Goal: Task Accomplishment & Management: Manage account settings

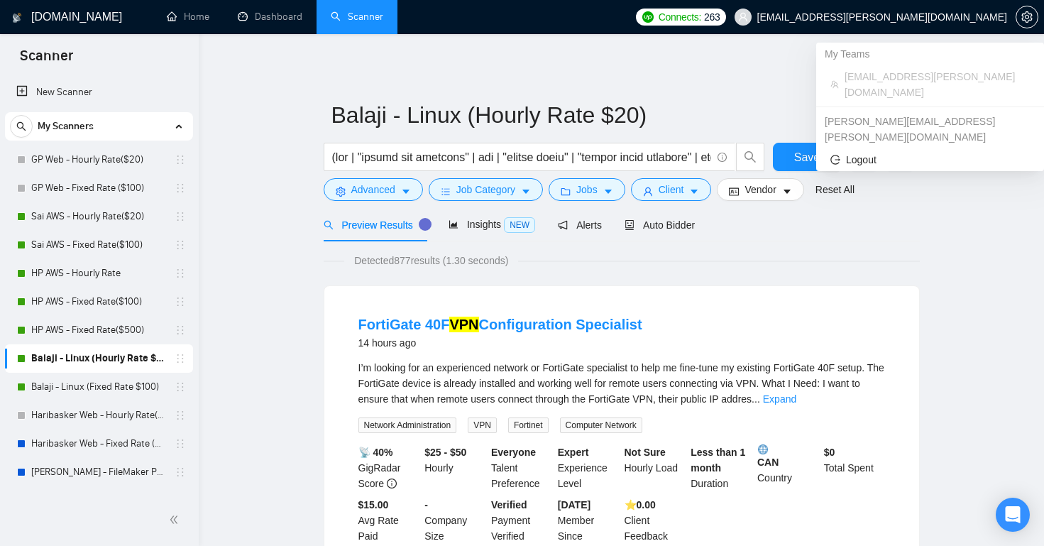
click at [969, 17] on span "[EMAIL_ADDRESS][PERSON_NAME][DOMAIN_NAME]" at bounding box center [882, 17] width 250 height 0
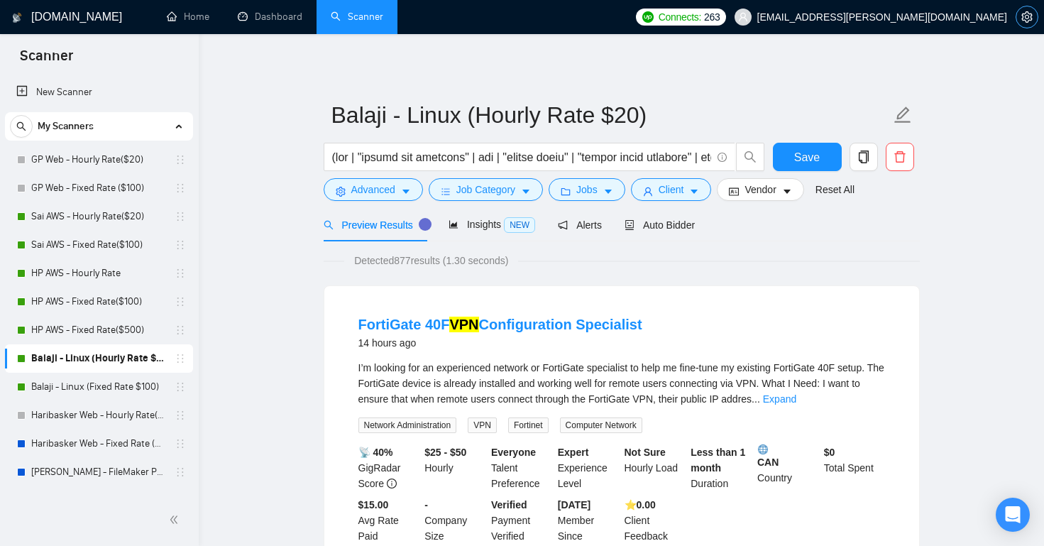
click at [1025, 14] on icon "setting" at bounding box center [1026, 16] width 11 height 11
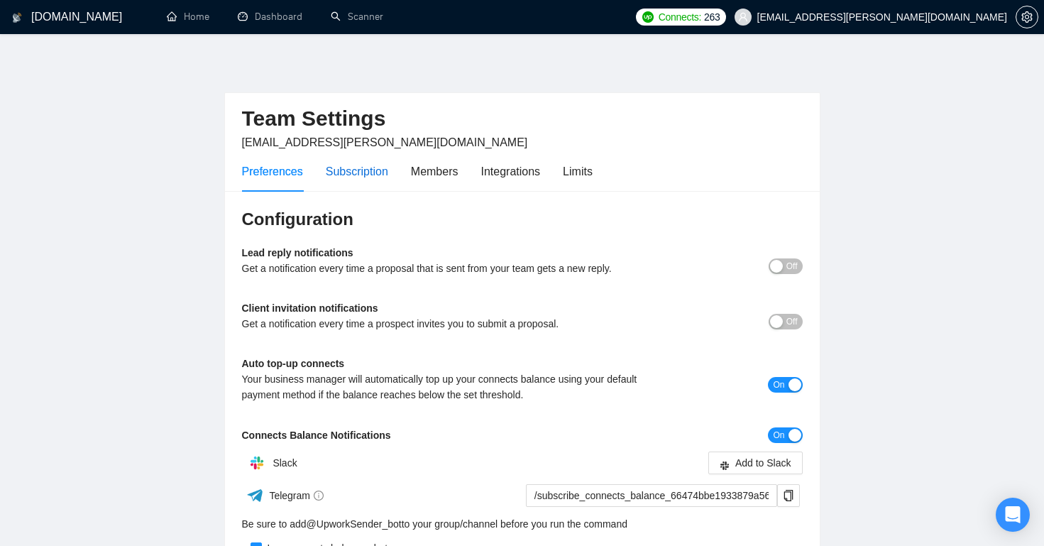
click at [377, 173] on div "Subscription" at bounding box center [357, 172] width 62 height 18
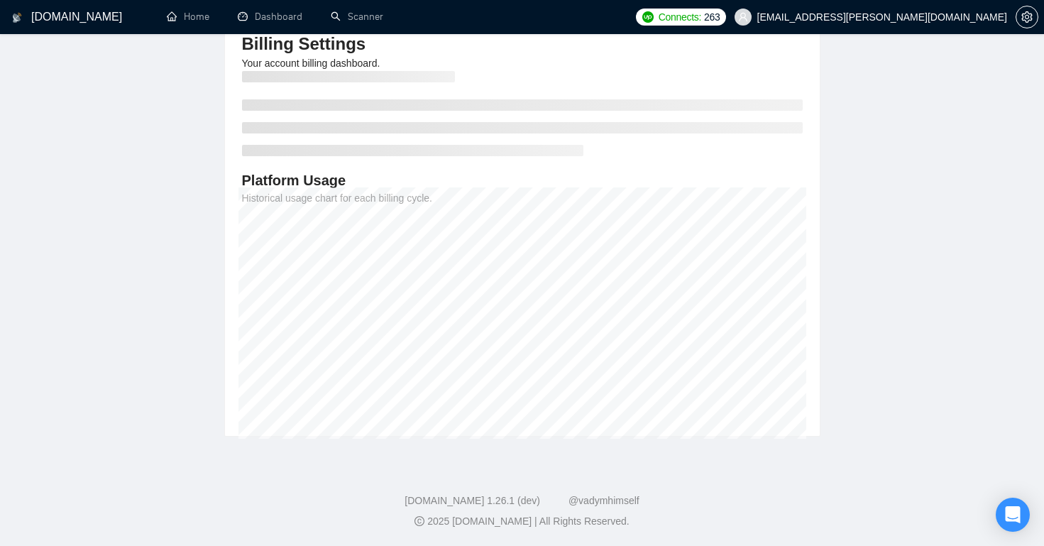
scroll to position [175, 0]
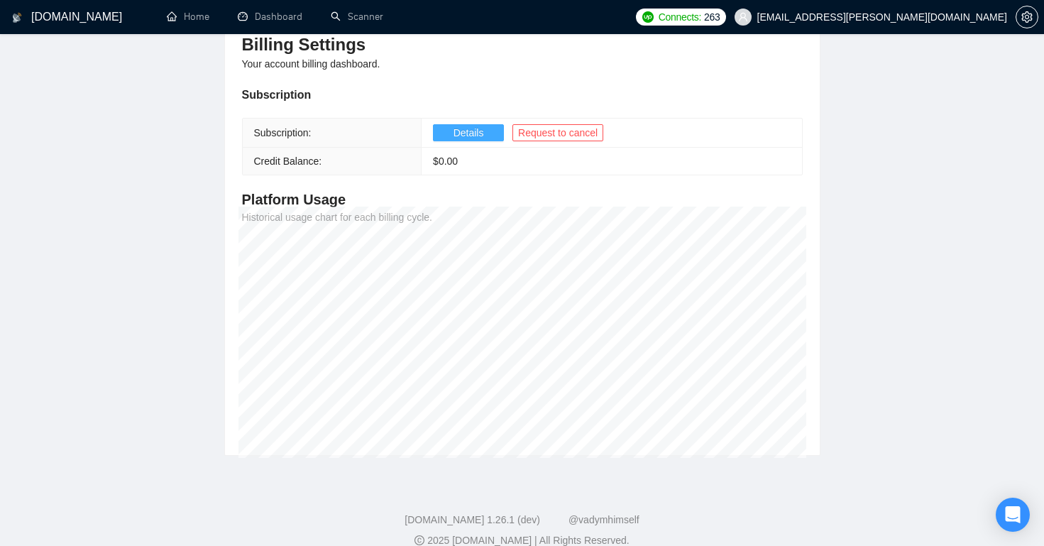
click at [480, 130] on span "Details" at bounding box center [468, 133] width 31 height 16
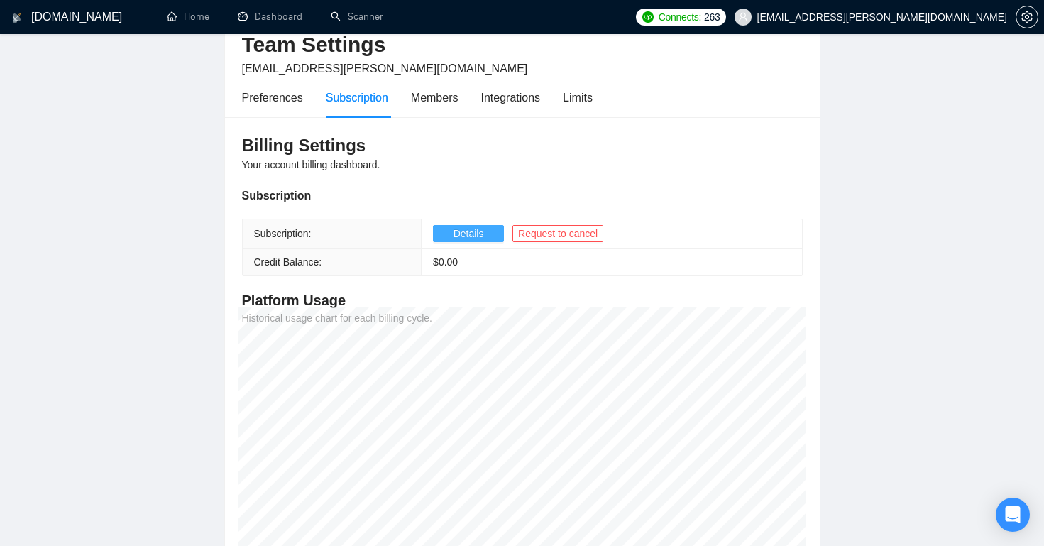
scroll to position [97, 0]
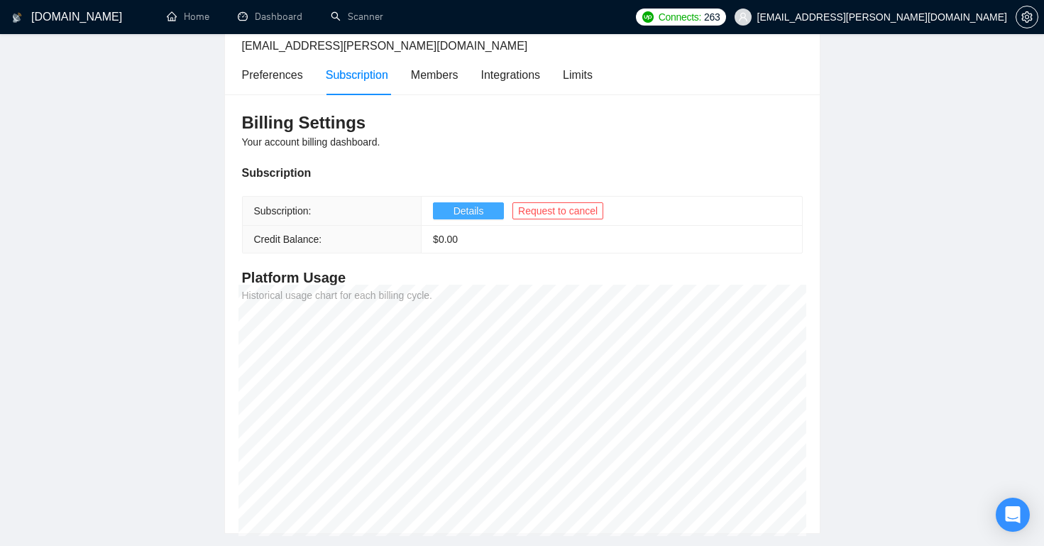
click at [488, 203] on button "Details" at bounding box center [468, 210] width 71 height 17
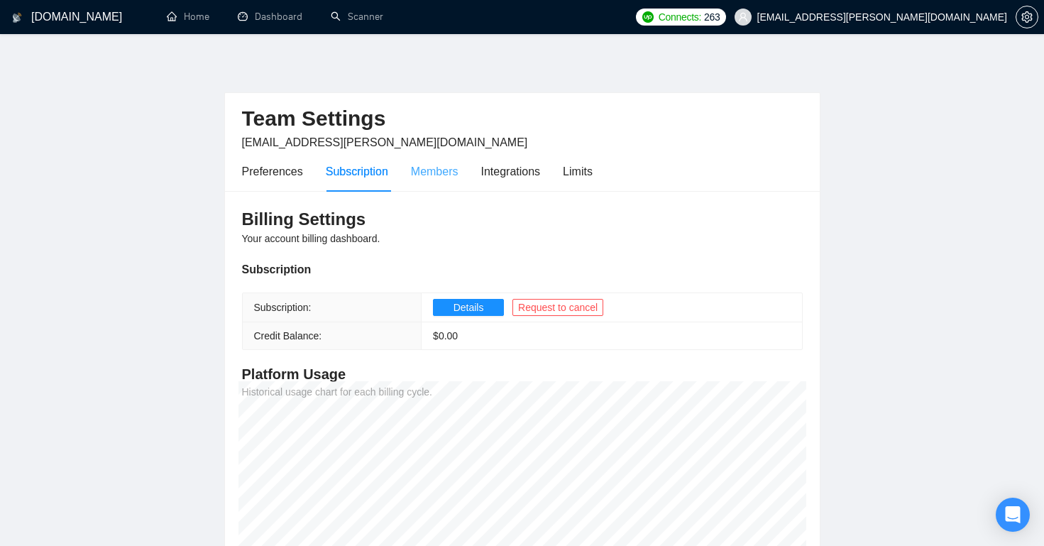
scroll to position [0, 0]
click at [475, 309] on span "Details" at bounding box center [468, 307] width 31 height 16
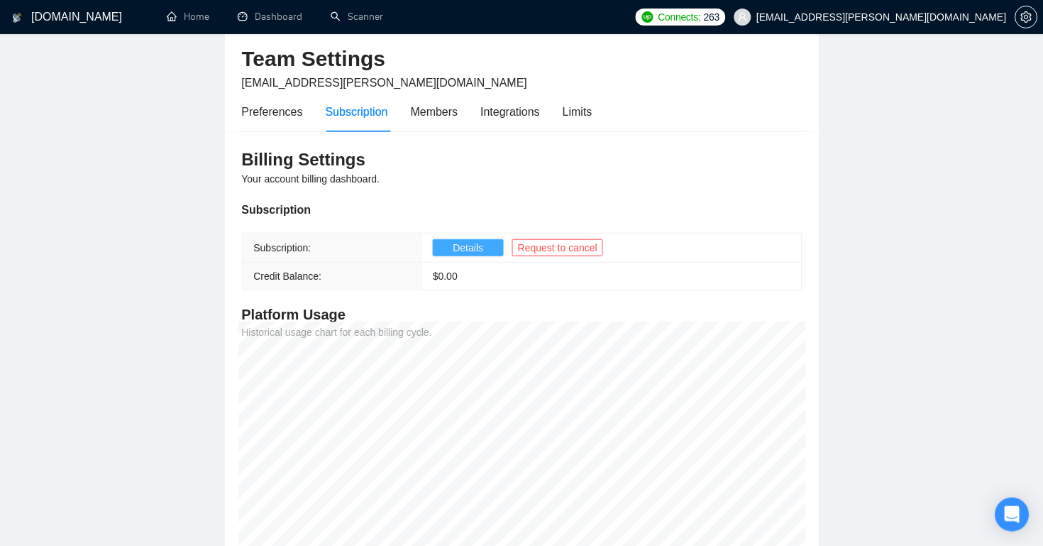
scroll to position [116, 0]
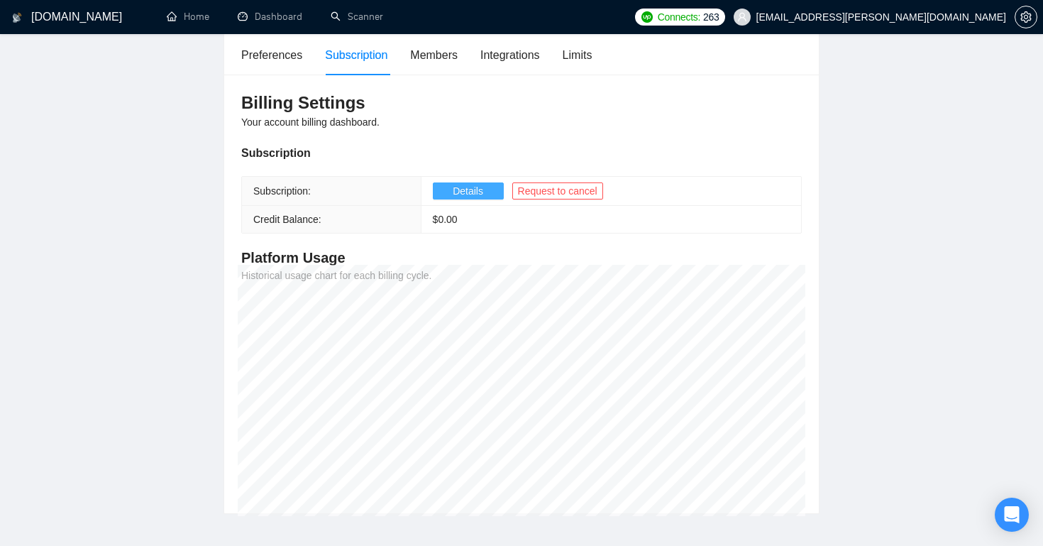
click at [475, 189] on span "Details" at bounding box center [468, 191] width 31 height 16
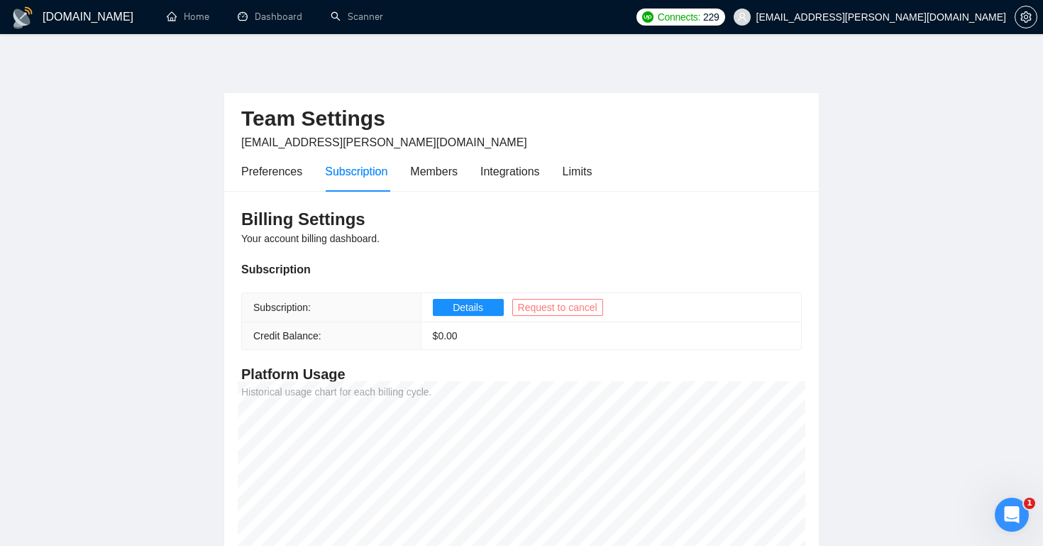
click at [549, 301] on span "Request to cancel" at bounding box center [557, 307] width 79 height 16
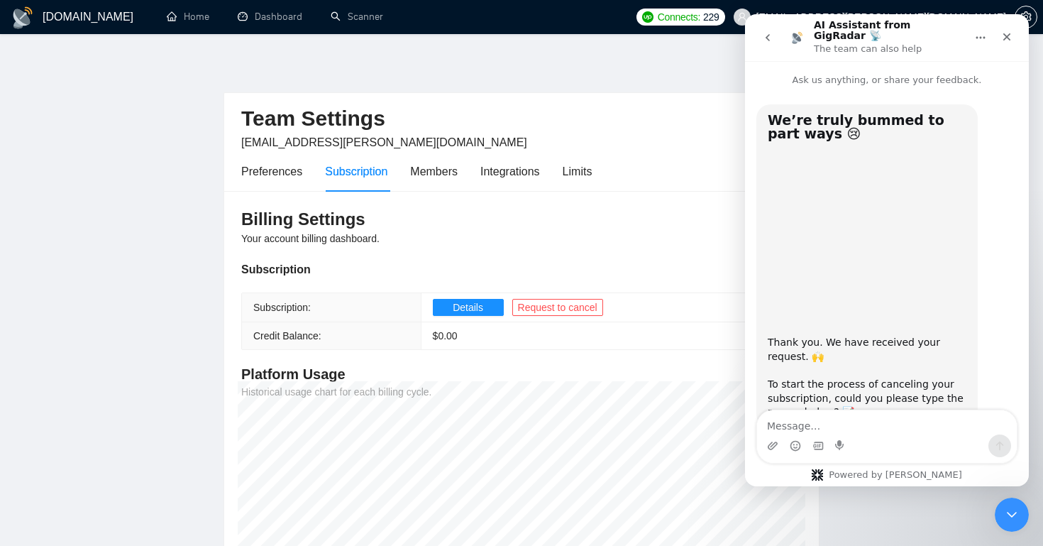
scroll to position [36, 0]
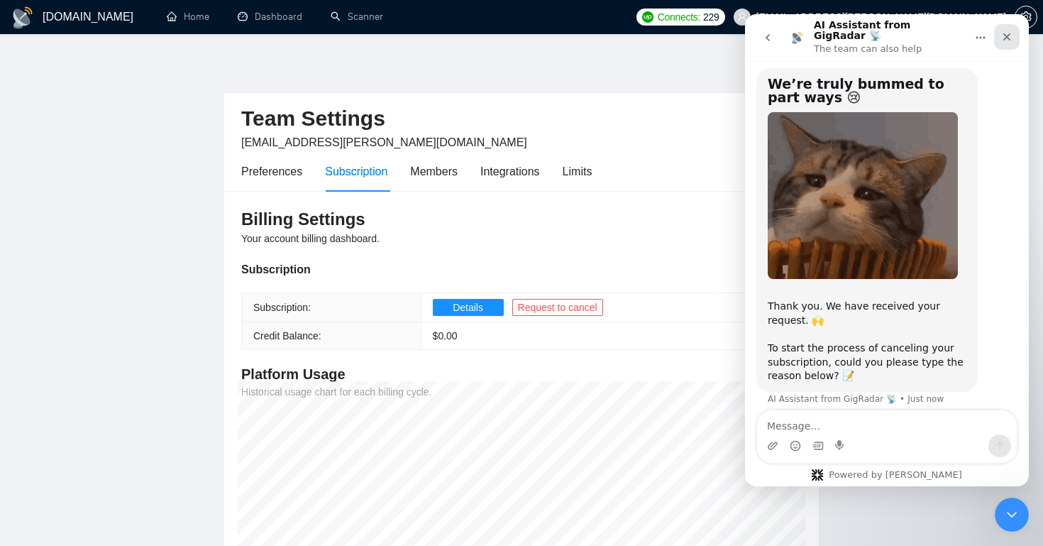
click at [1006, 36] on icon "Close" at bounding box center [1006, 36] width 11 height 11
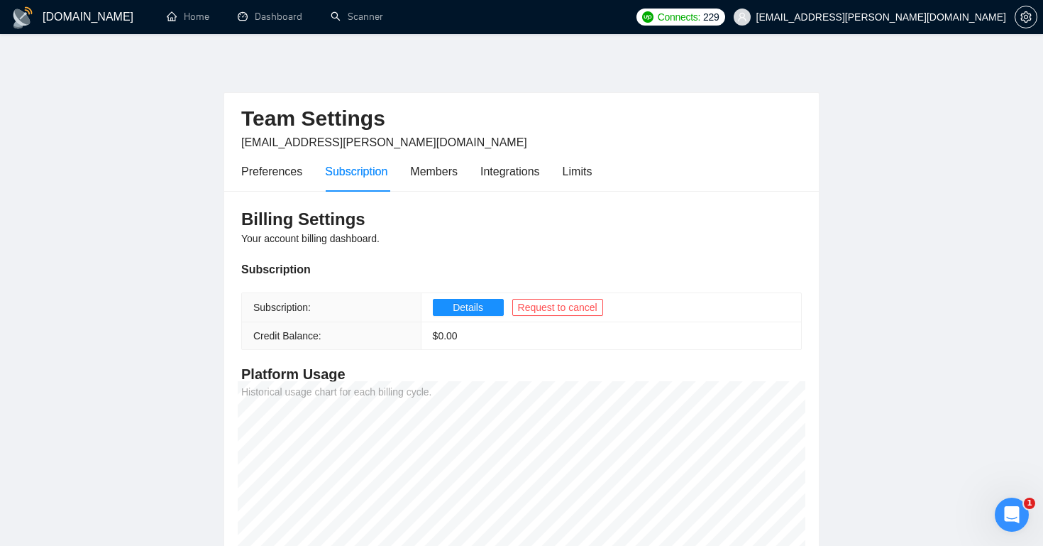
scroll to position [0, 0]
click at [577, 309] on span "Request to cancel" at bounding box center [557, 307] width 79 height 16
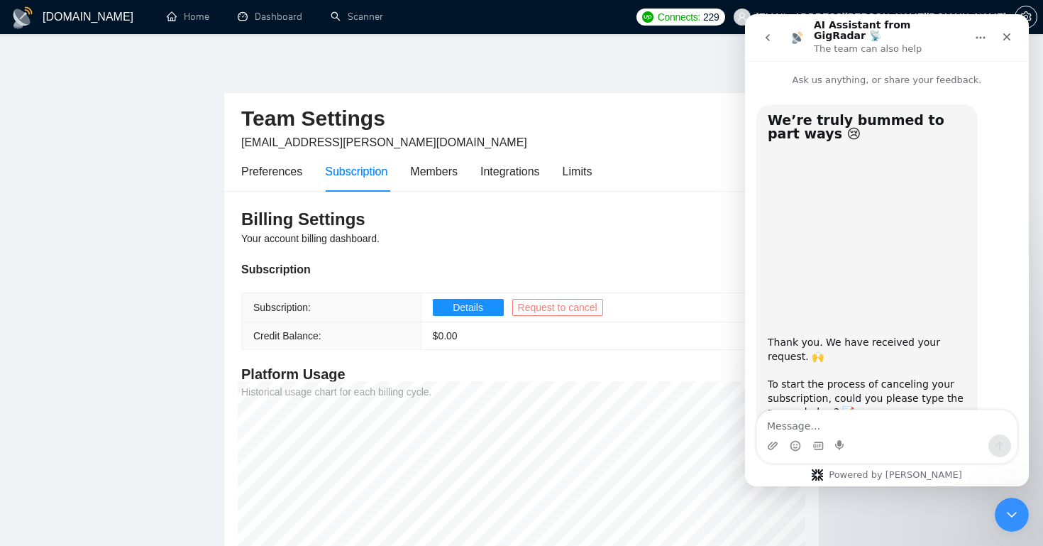
scroll to position [36, 0]
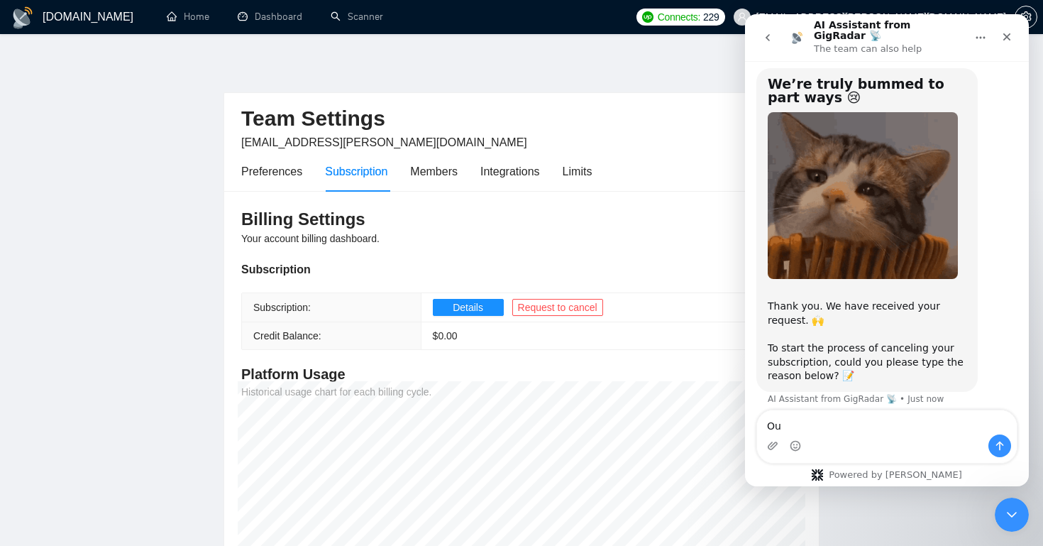
type textarea "O"
type textarea "Our"
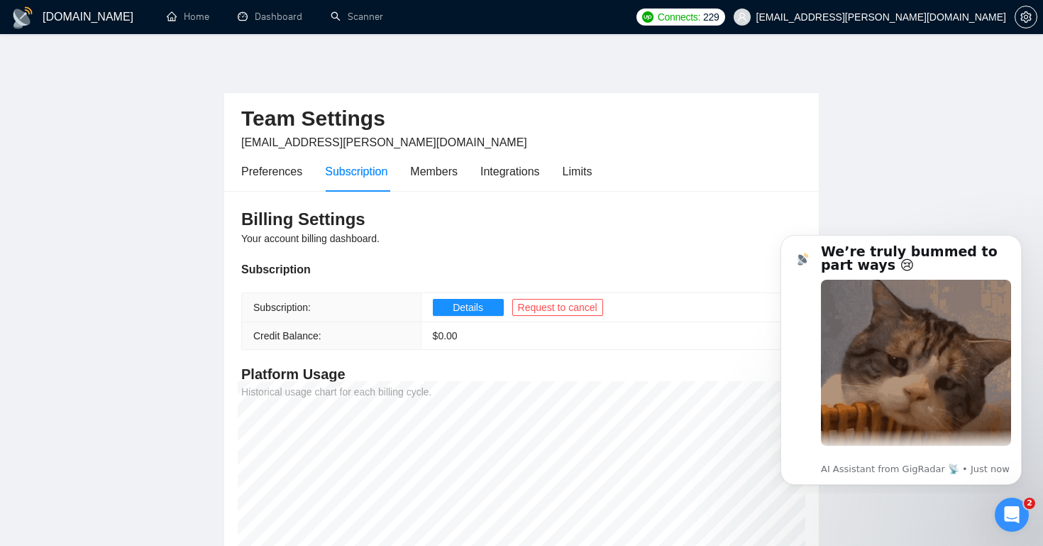
scroll to position [0, 0]
click at [382, 17] on link "Scanner" at bounding box center [357, 17] width 53 height 12
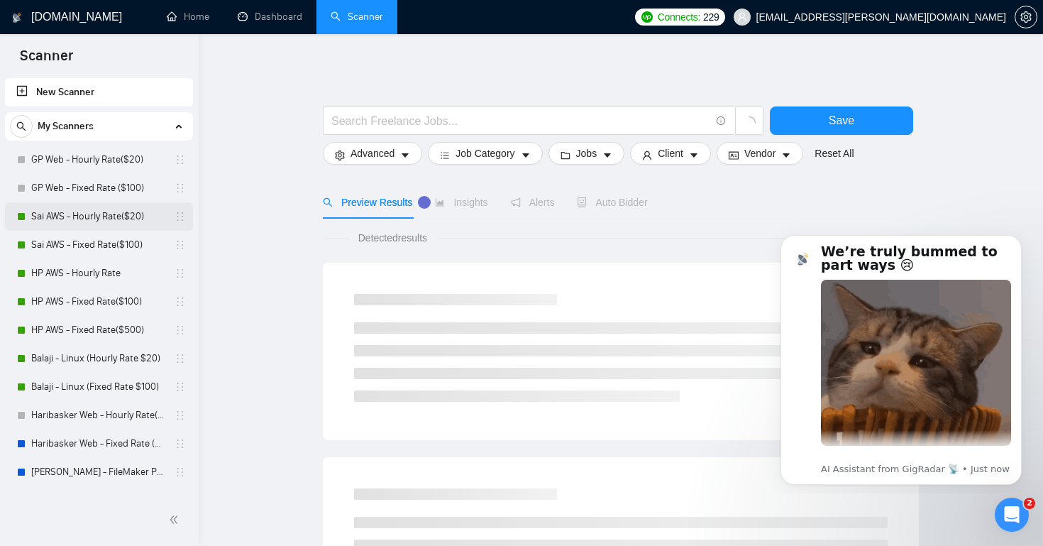
click at [121, 214] on link "Sai AWS - Hourly Rate($20)" at bounding box center [98, 216] width 135 height 28
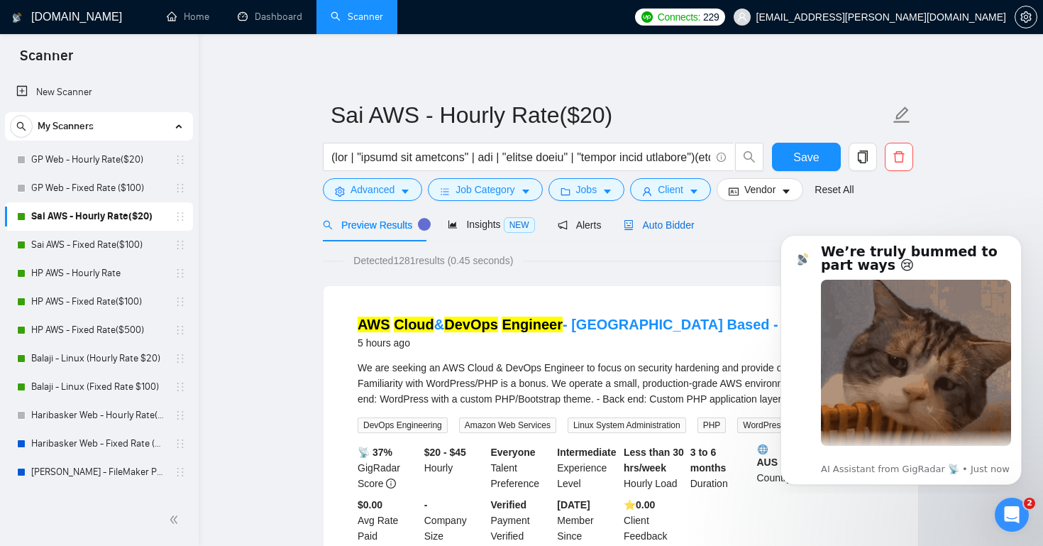
click at [670, 225] on span "Auto Bidder" at bounding box center [659, 224] width 70 height 11
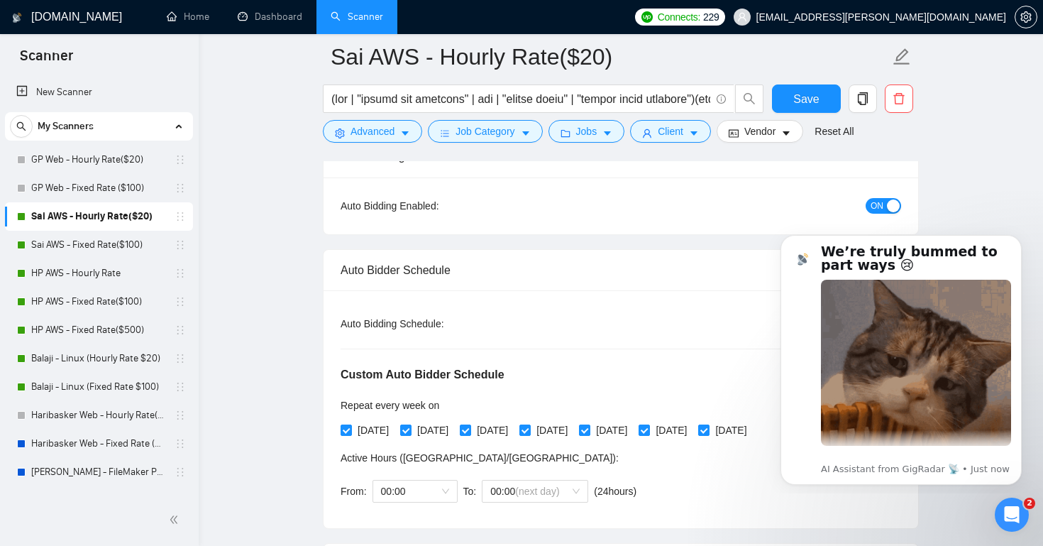
scroll to position [132, 0]
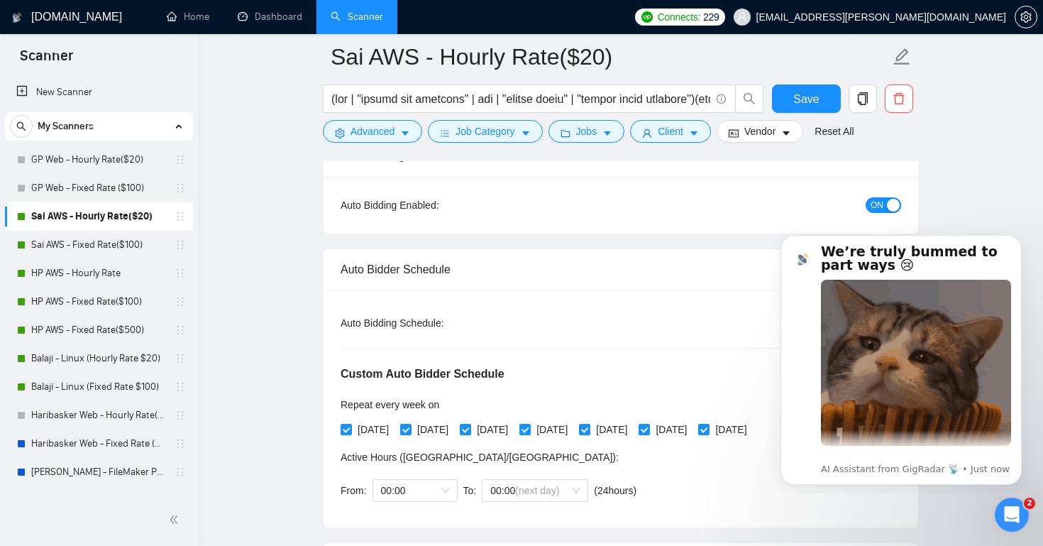
click at [879, 204] on span "ON" at bounding box center [877, 205] width 13 height 16
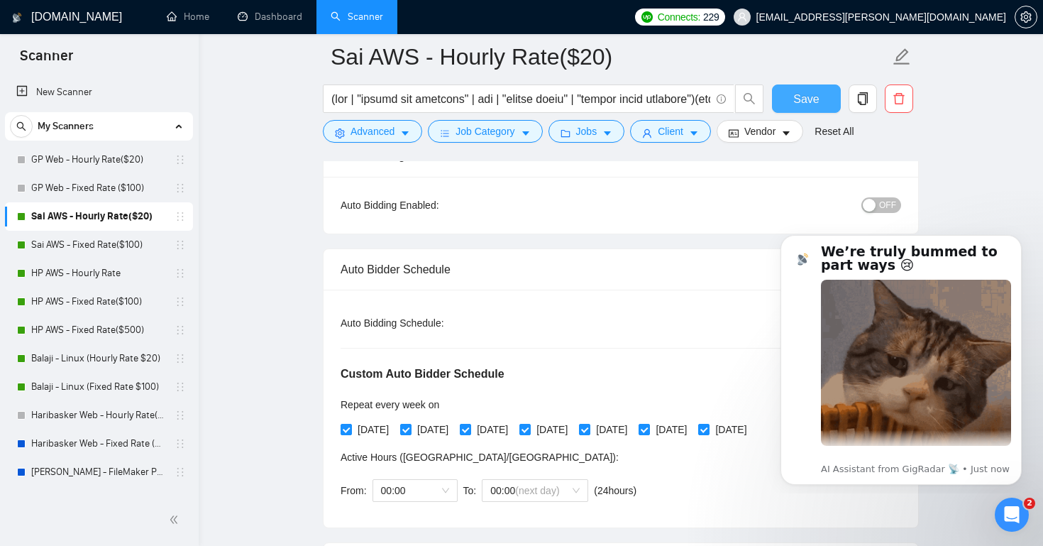
click at [798, 103] on span "Save" at bounding box center [806, 99] width 26 height 18
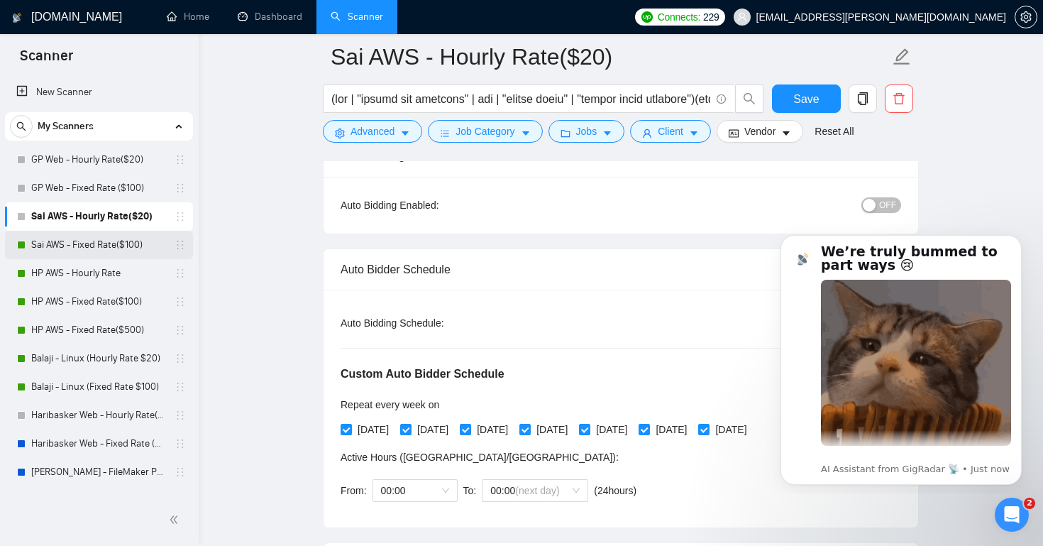
click at [122, 243] on link "Sai AWS - Fixed Rate($100)" at bounding box center [98, 245] width 135 height 28
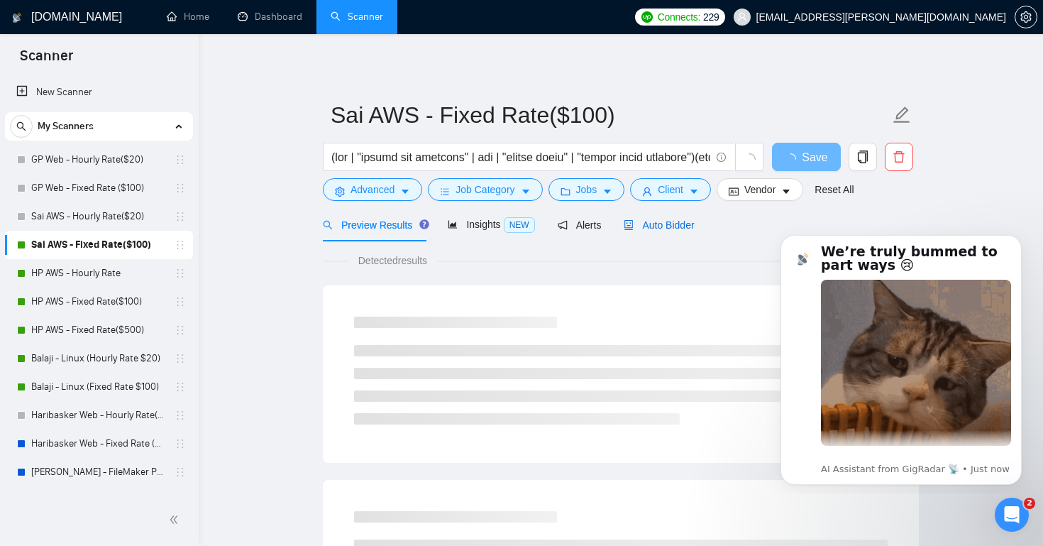
click at [672, 231] on span "Auto Bidder" at bounding box center [659, 224] width 70 height 11
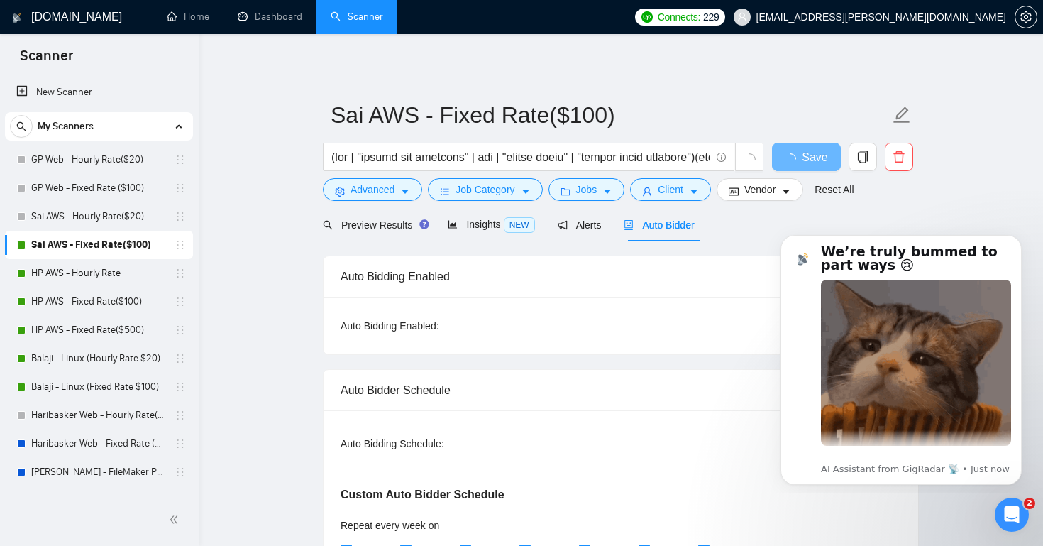
click at [689, 227] on span "Auto Bidder" at bounding box center [659, 224] width 70 height 11
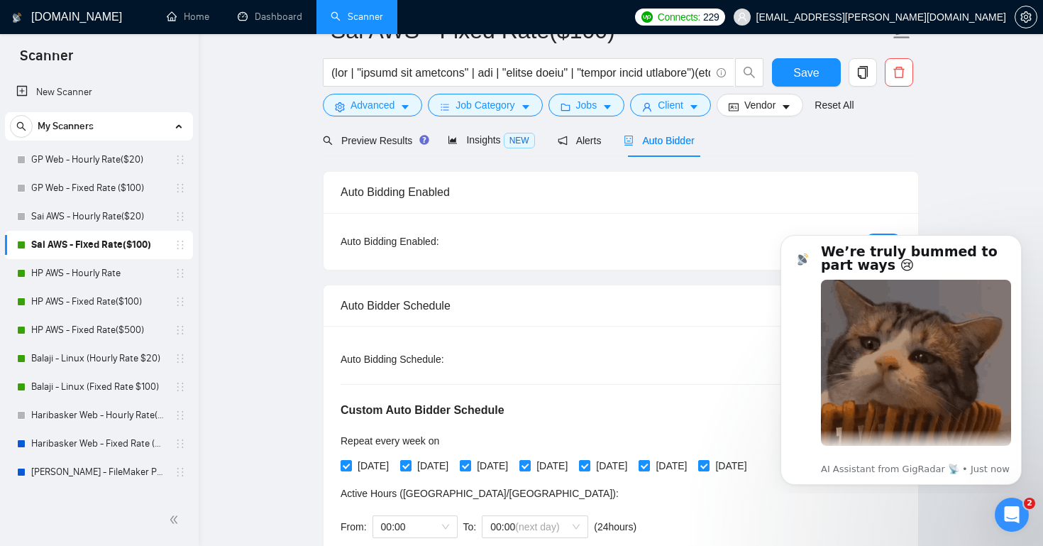
scroll to position [40, 0]
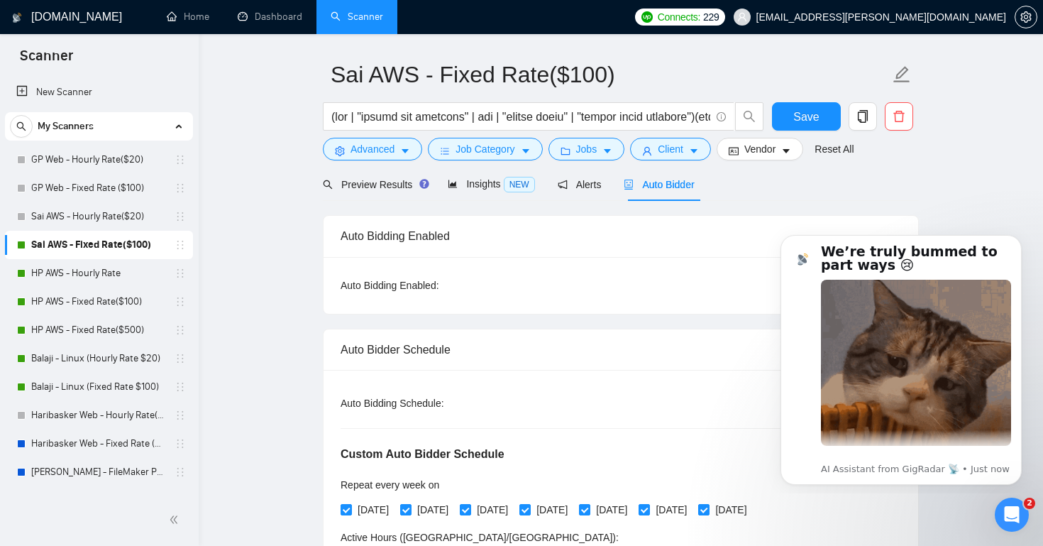
click at [676, 187] on span "Auto Bidder" at bounding box center [659, 184] width 70 height 11
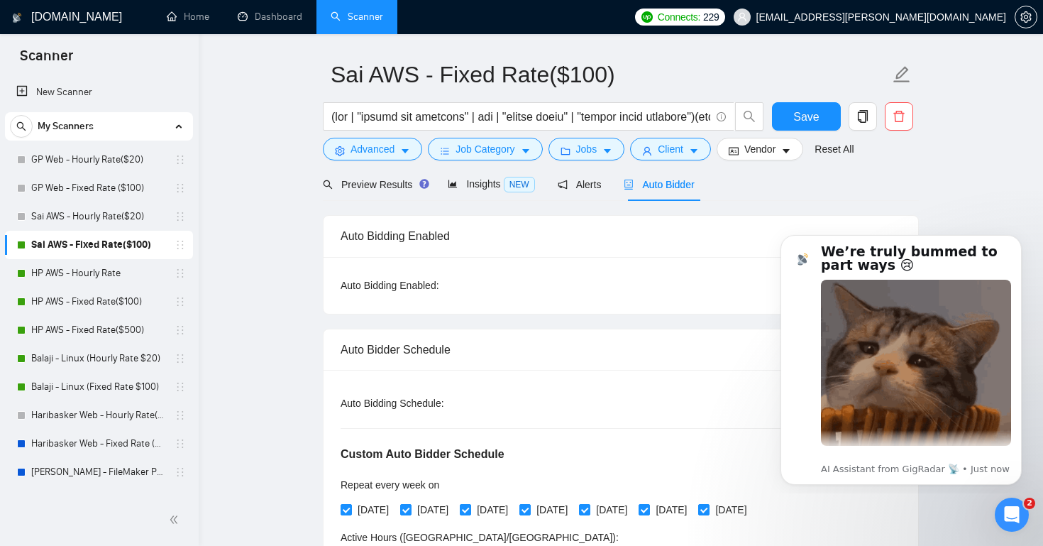
click at [676, 187] on span "Auto Bidder" at bounding box center [659, 184] width 70 height 11
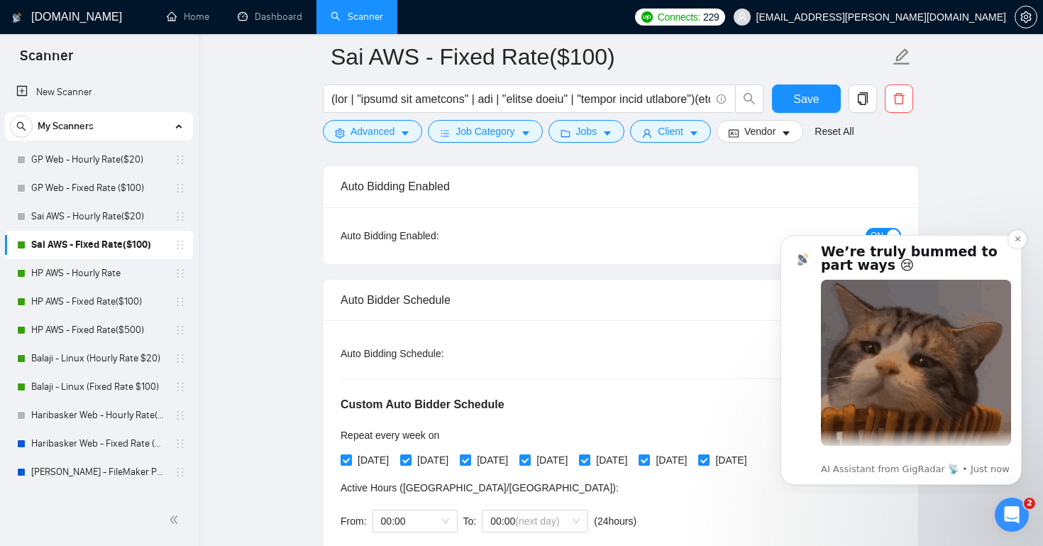
scroll to position [122, 0]
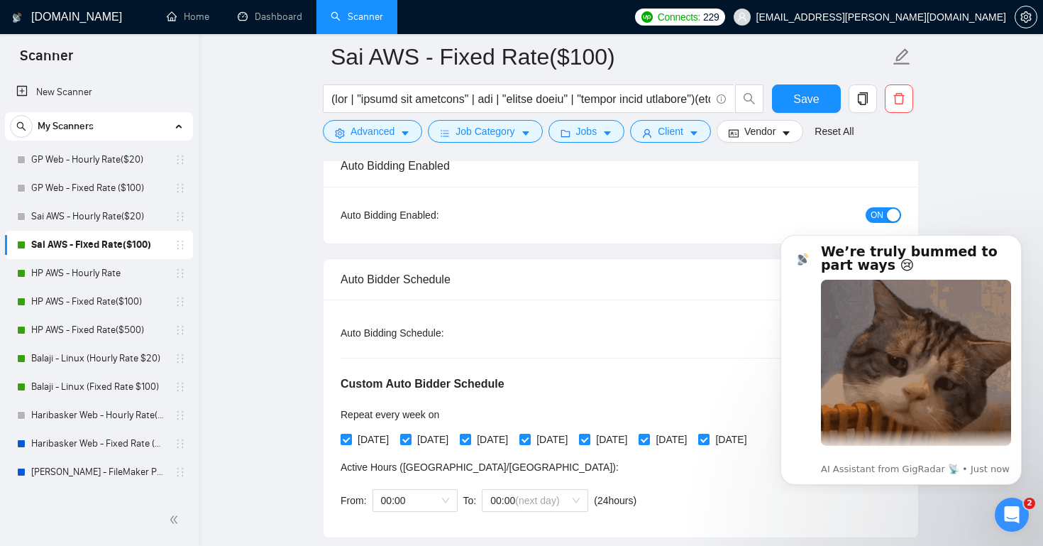
click at [877, 213] on span "ON" at bounding box center [877, 215] width 13 height 16
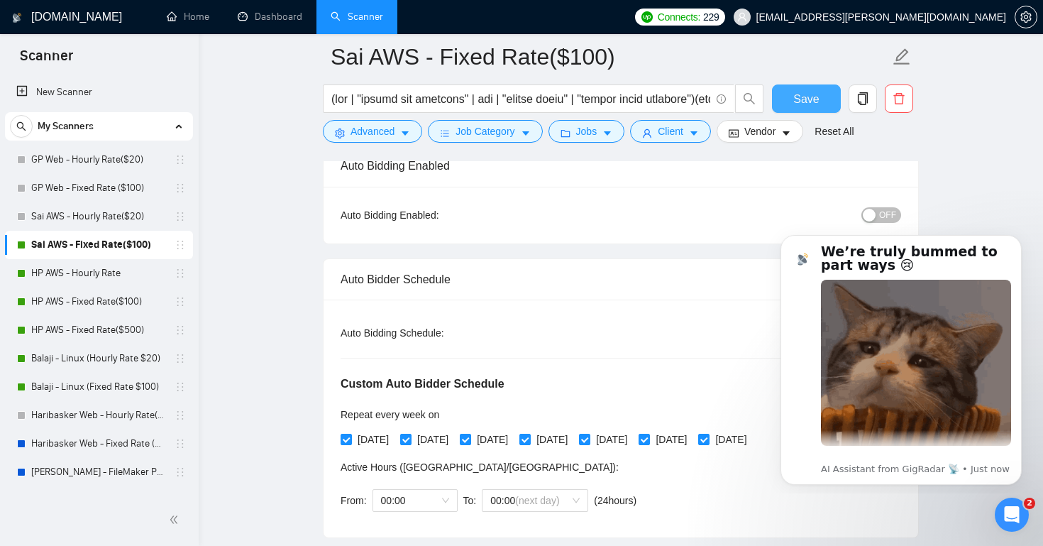
click at [823, 106] on button "Save" at bounding box center [806, 98] width 69 height 28
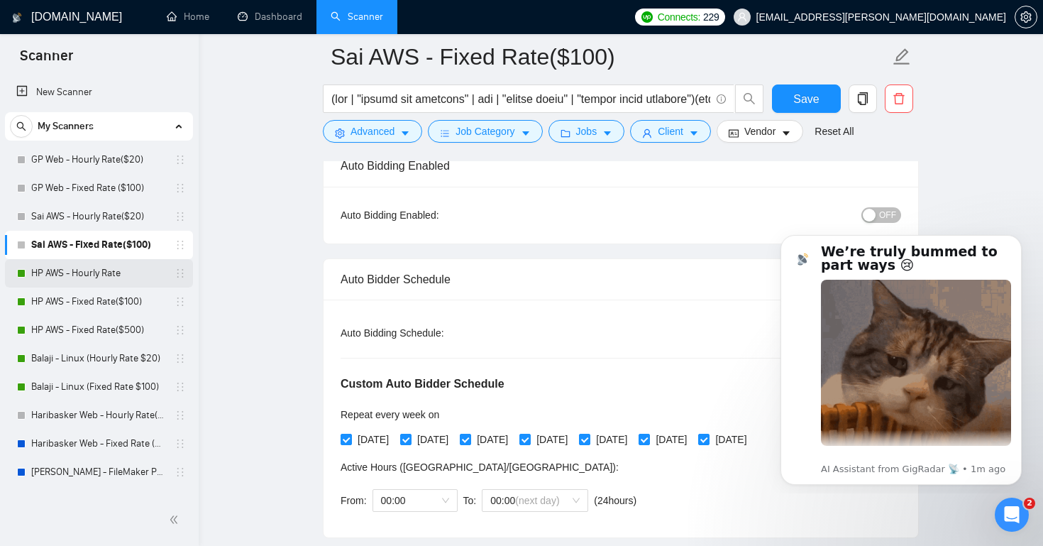
click at [109, 270] on link "HP AWS - Hourly Rate" at bounding box center [98, 273] width 135 height 28
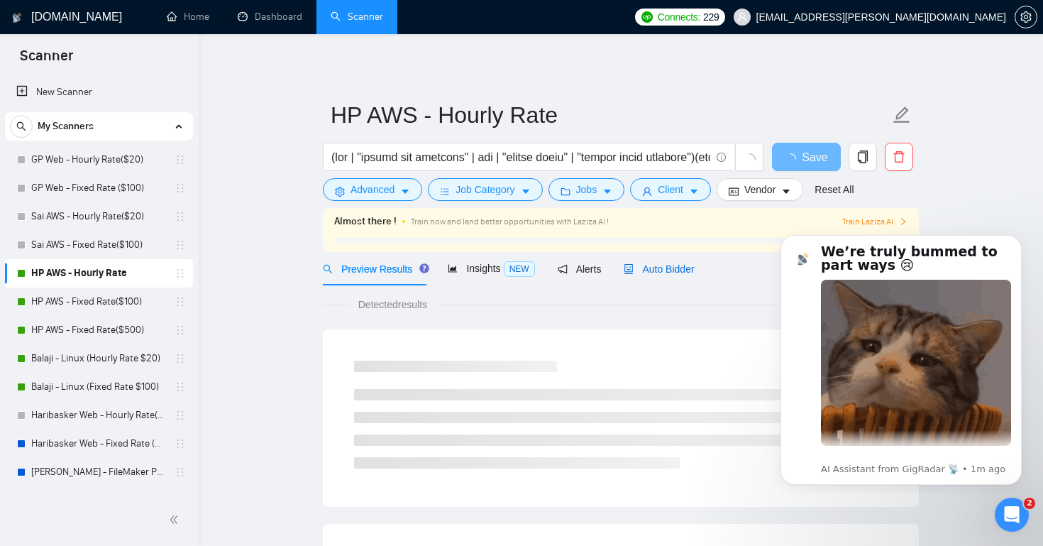
click at [690, 273] on span "Auto Bidder" at bounding box center [659, 268] width 70 height 11
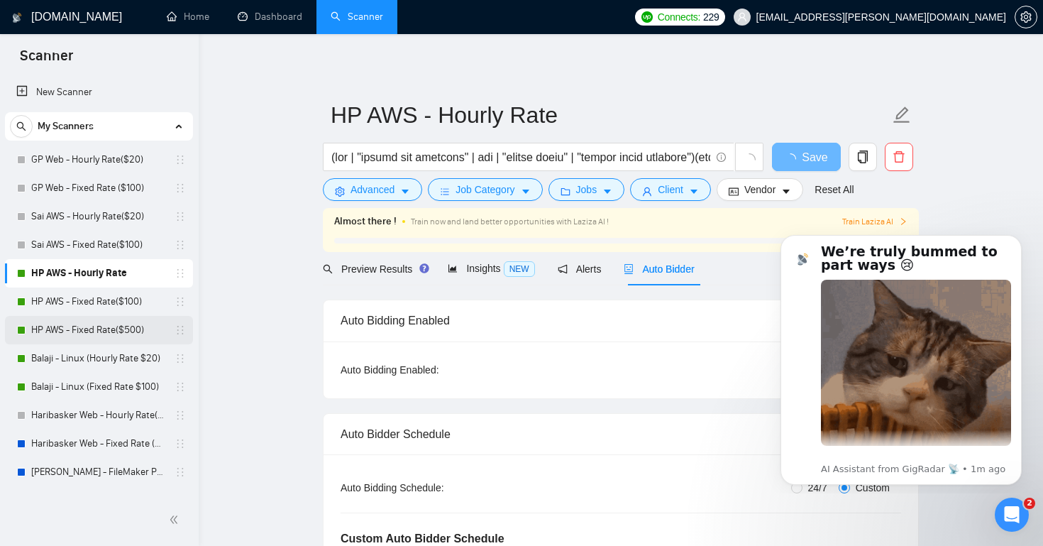
click at [111, 330] on link "HP AWS - Fixed Rate($500)" at bounding box center [98, 330] width 135 height 28
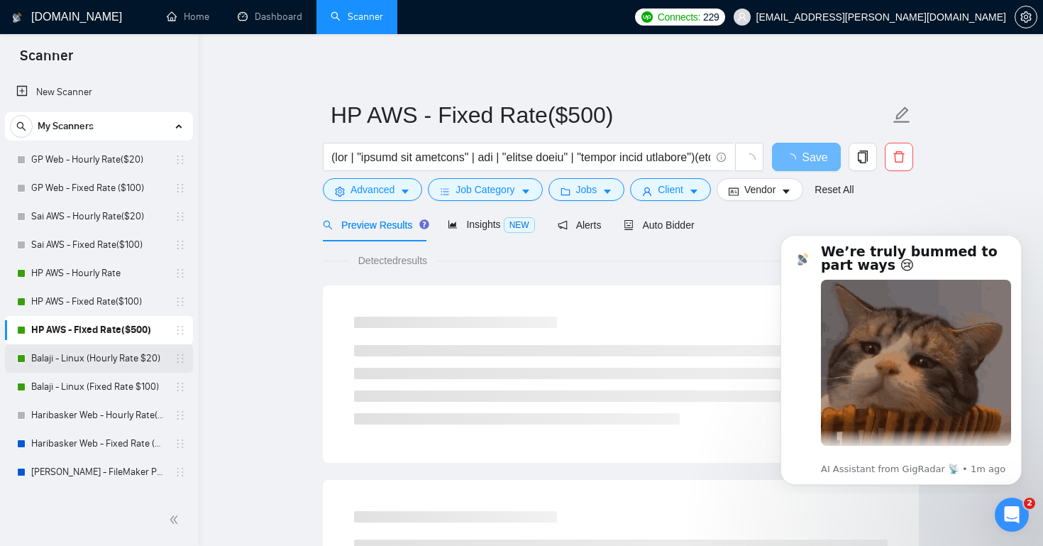
click at [115, 351] on link "Balaji - Linux (Hourly Rate $20)" at bounding box center [98, 358] width 135 height 28
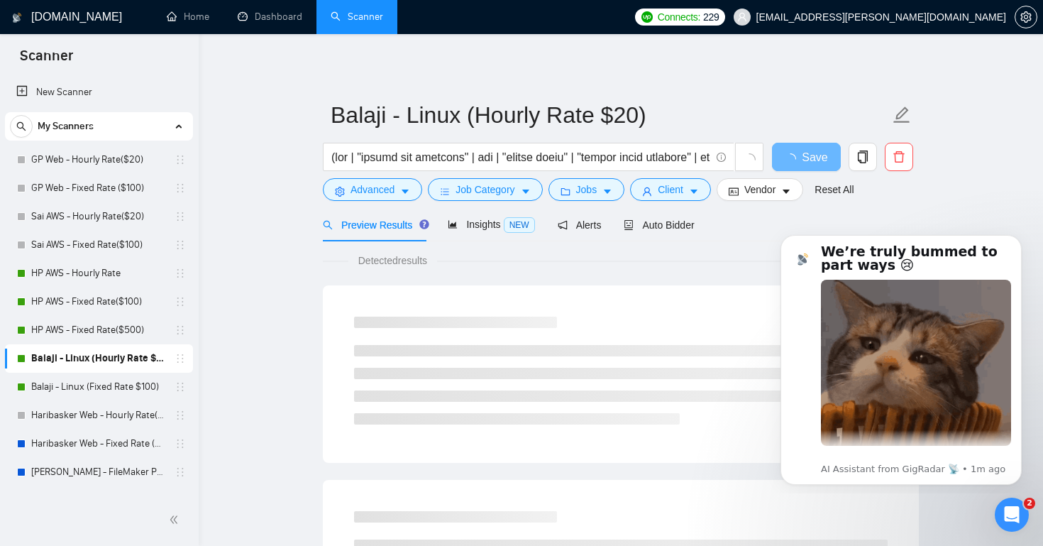
scroll to position [38, 0]
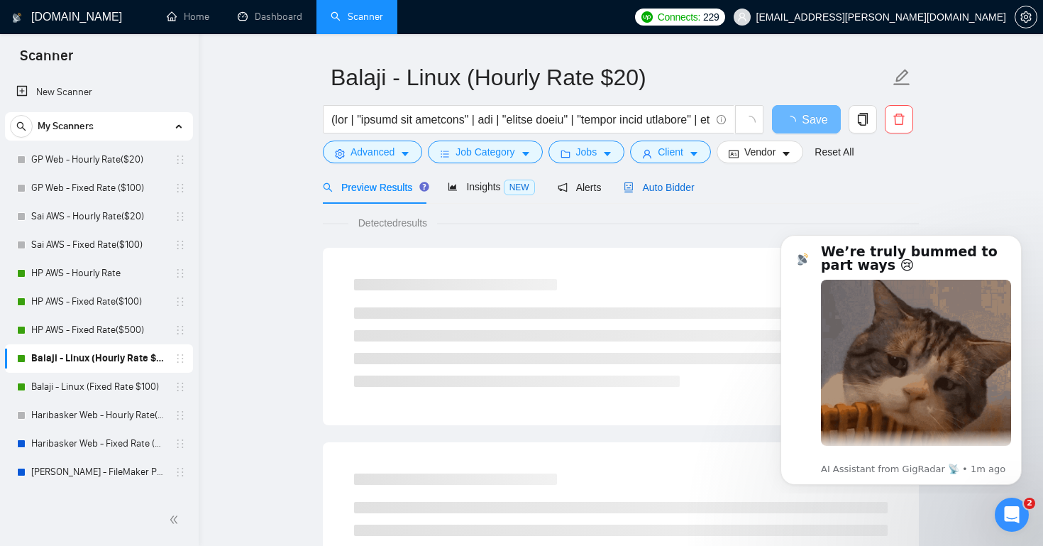
click at [688, 191] on span "Auto Bidder" at bounding box center [659, 187] width 70 height 11
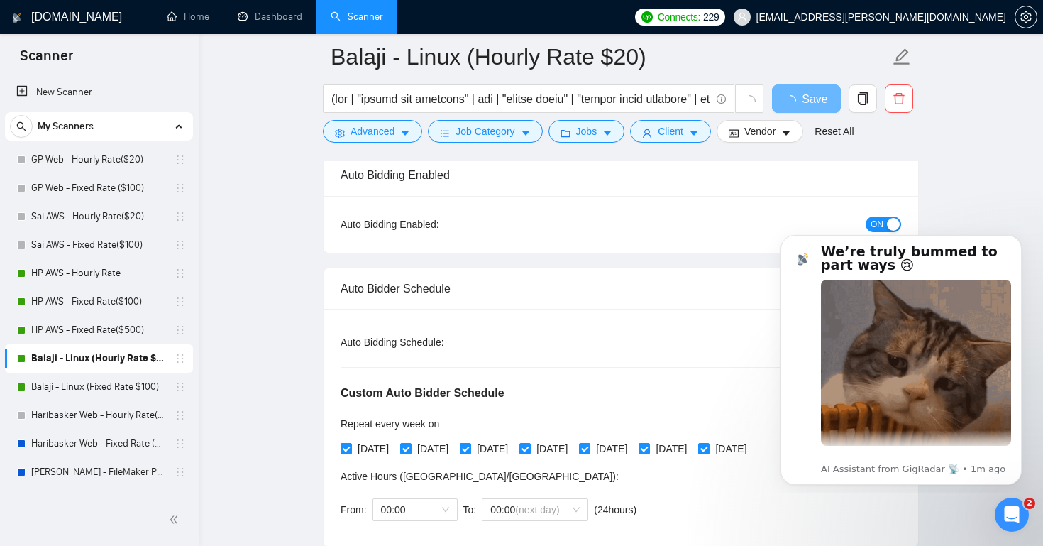
scroll to position [114, 0]
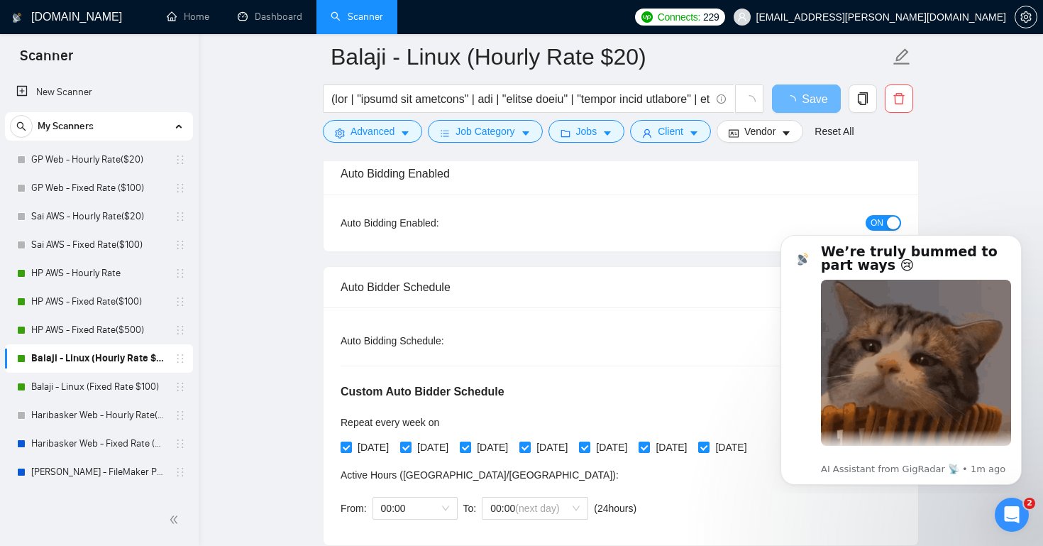
click at [869, 222] on html "We’re truly bummed to part ways 😢​ Thank you. We have received your request. 🙌 …" at bounding box center [901, 357] width 284 height 271
click at [882, 222] on html "We’re truly bummed to part ways 😢​ Thank you. We have received your request. 🙌 …" at bounding box center [901, 357] width 284 height 271
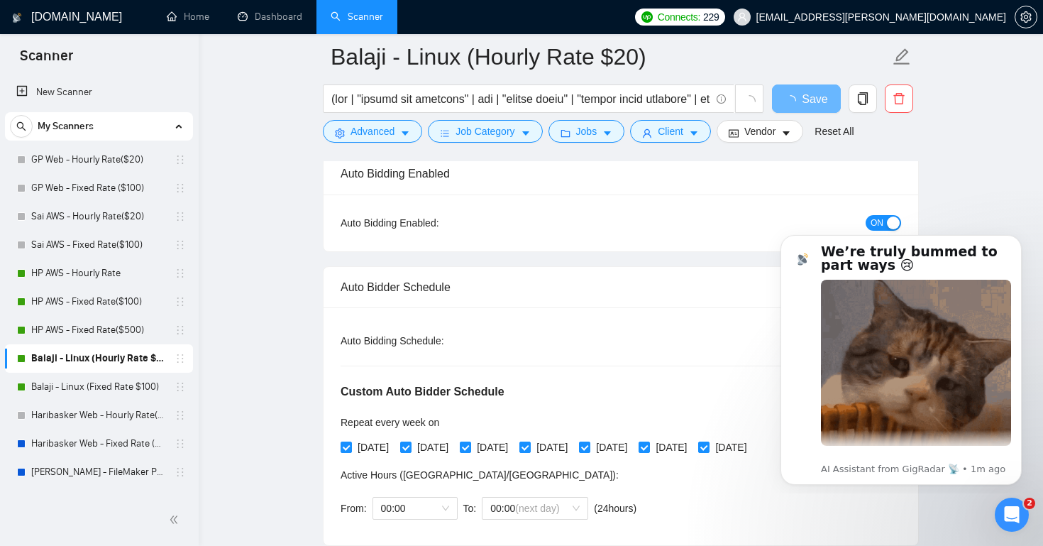
click at [869, 222] on html "We’re truly bummed to part ways 😢​ Thank you. We have received your request. 🙌 …" at bounding box center [901, 357] width 284 height 271
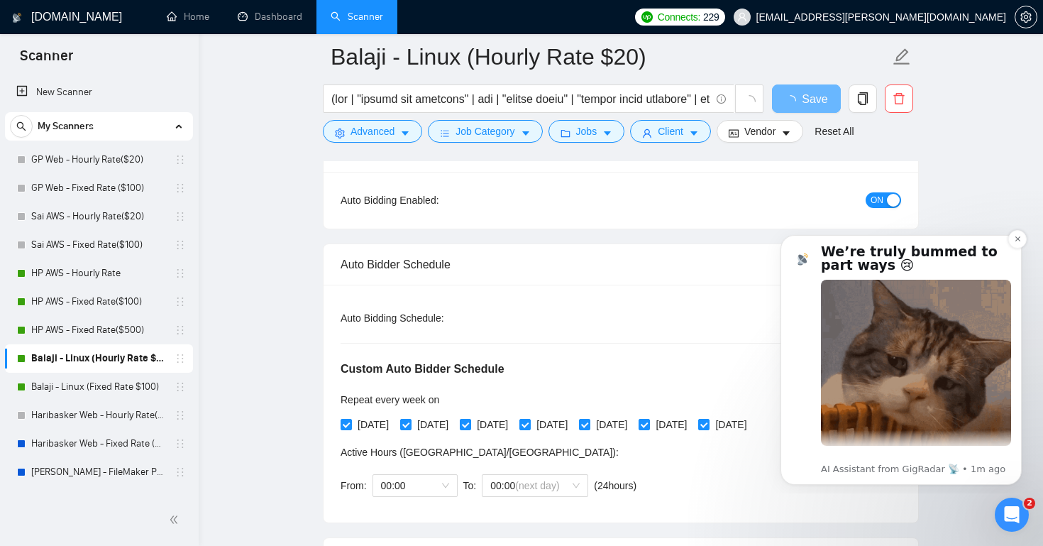
scroll to position [140, 0]
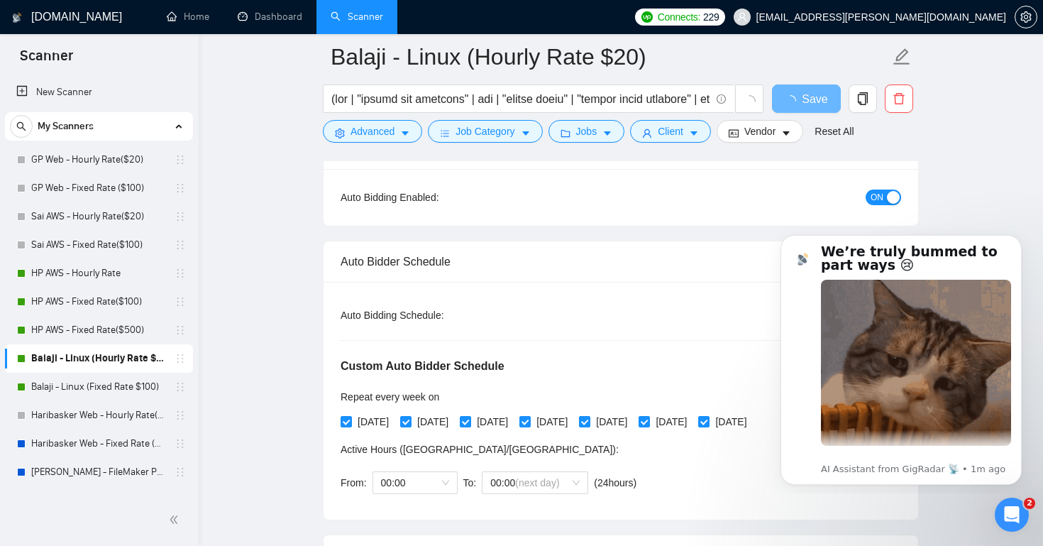
click at [881, 199] on span "ON" at bounding box center [877, 197] width 13 height 16
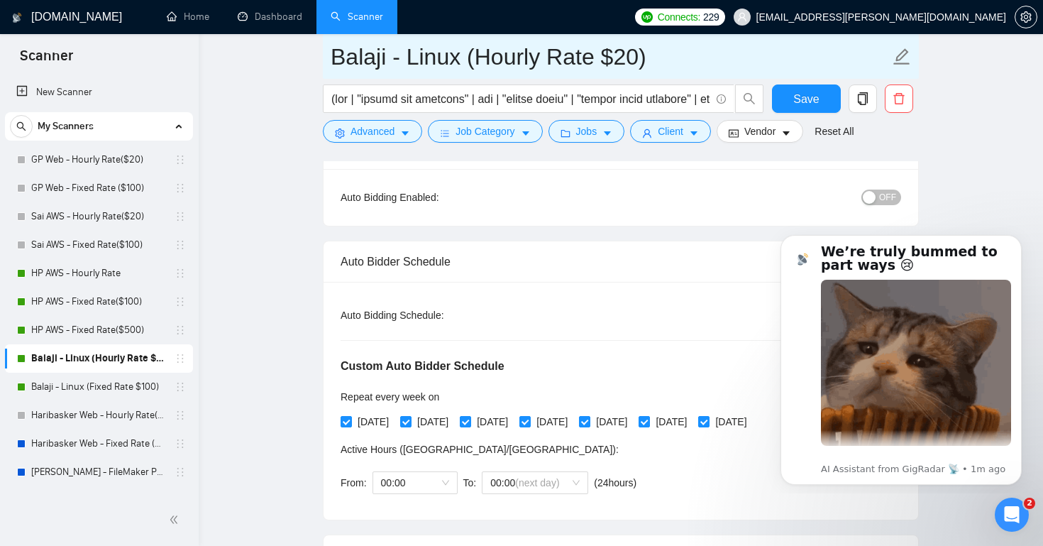
click at [812, 77] on span "Balaji - Linux (Hourly Rate $20)" at bounding box center [621, 56] width 596 height 45
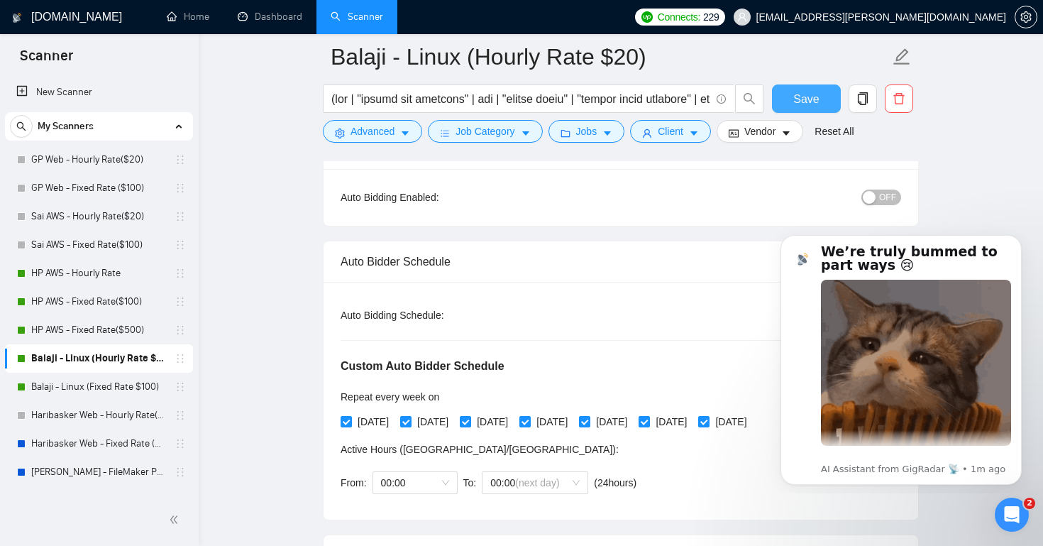
click at [802, 109] on button "Save" at bounding box center [806, 98] width 69 height 28
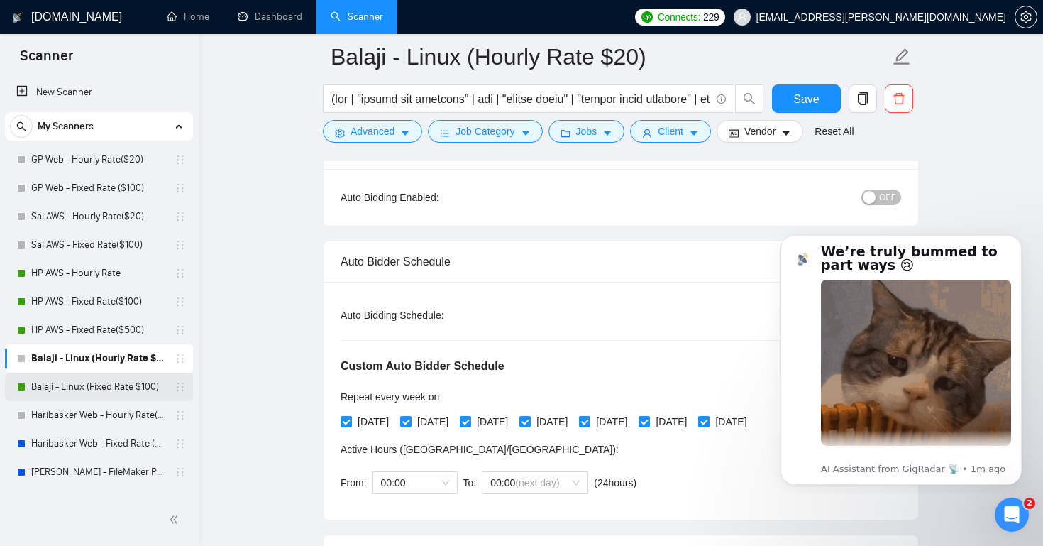
click at [126, 381] on link "Balaji - Linux (Fixed Rate $100)" at bounding box center [98, 387] width 135 height 28
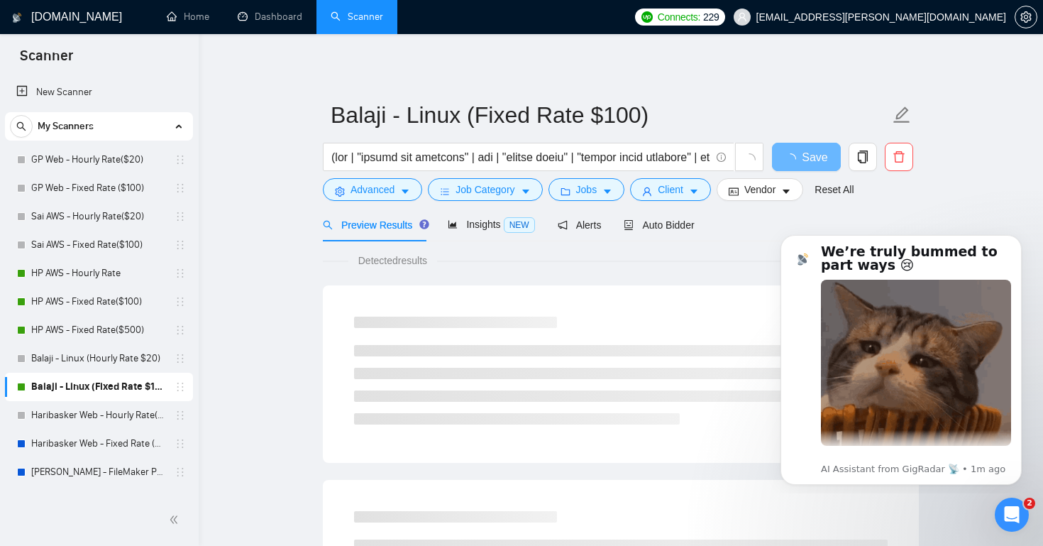
click at [126, 381] on link "Balaji - Linux (Fixed Rate $100)" at bounding box center [98, 387] width 135 height 28
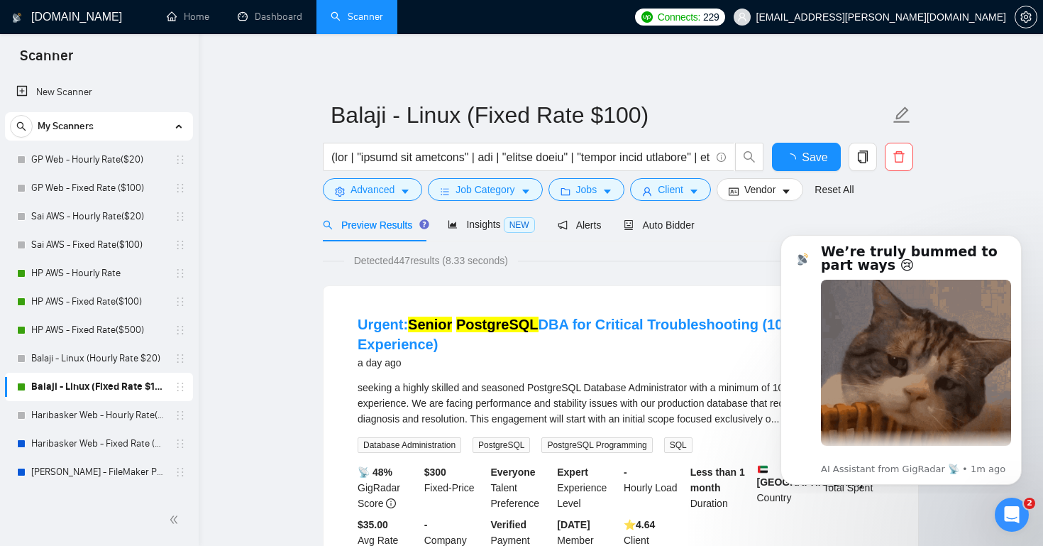
click at [146, 388] on link "Balaji - Linux (Fixed Rate $100)" at bounding box center [98, 387] width 135 height 28
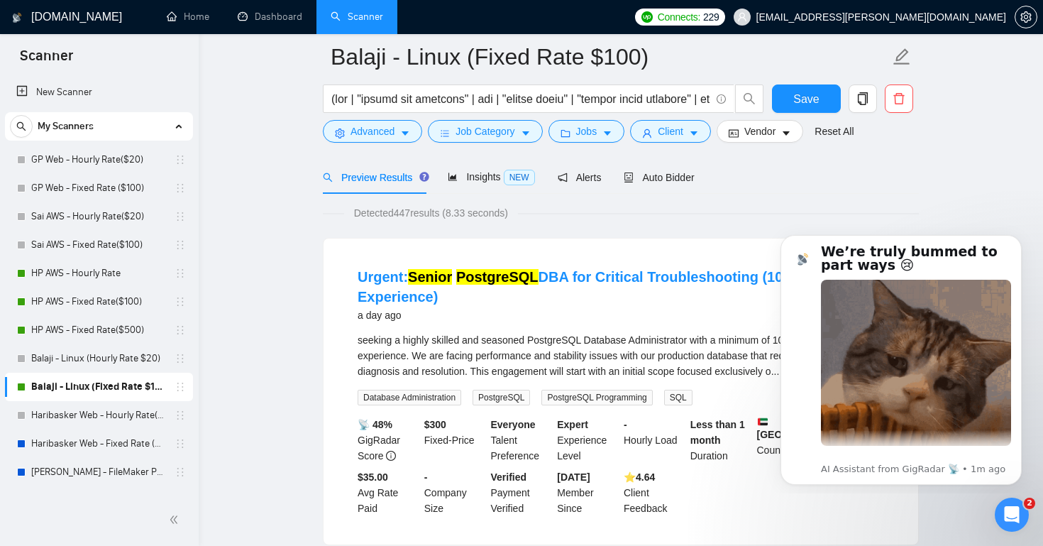
scroll to position [59, 0]
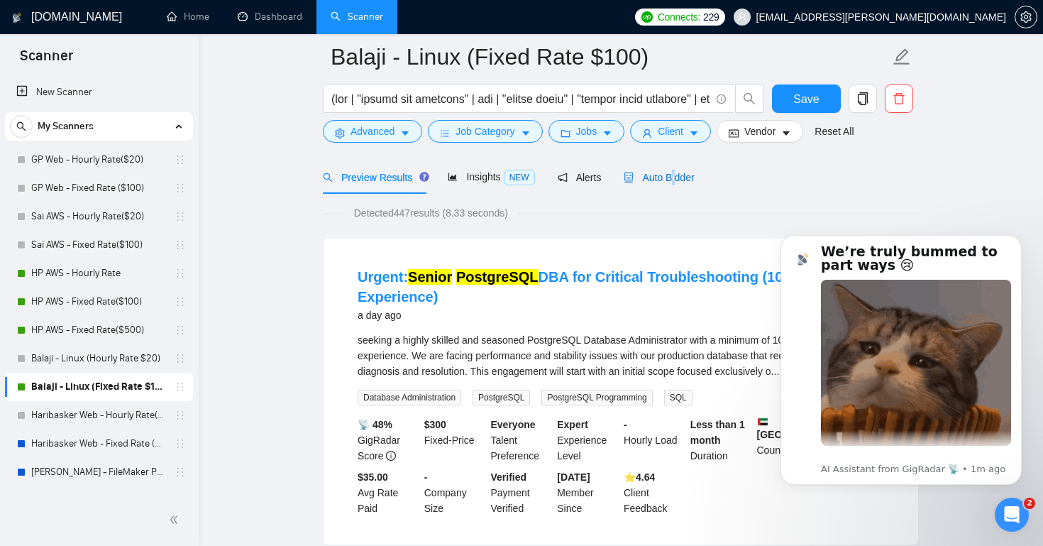
click at [678, 172] on span "Auto Bidder" at bounding box center [659, 177] width 70 height 11
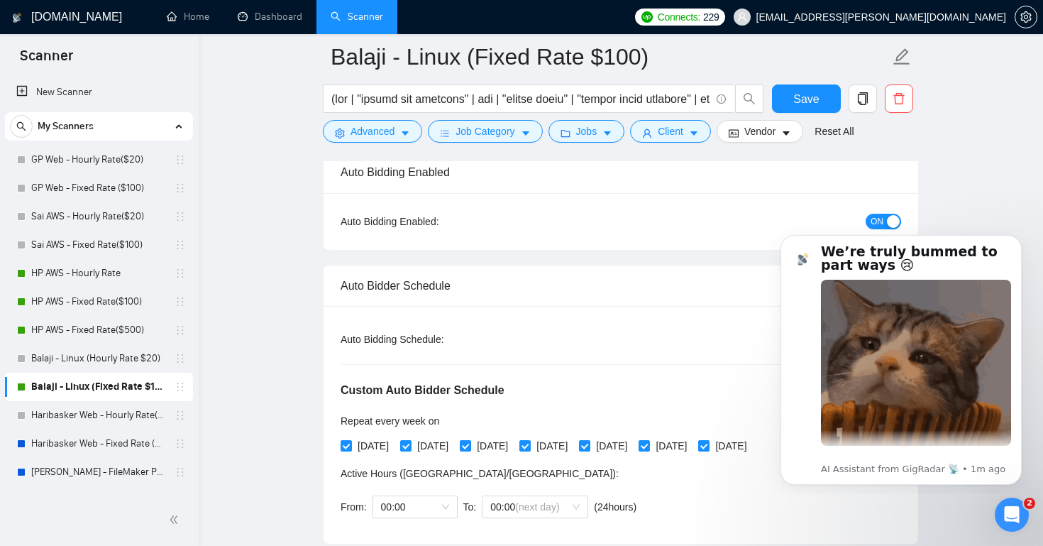
scroll to position [131, 0]
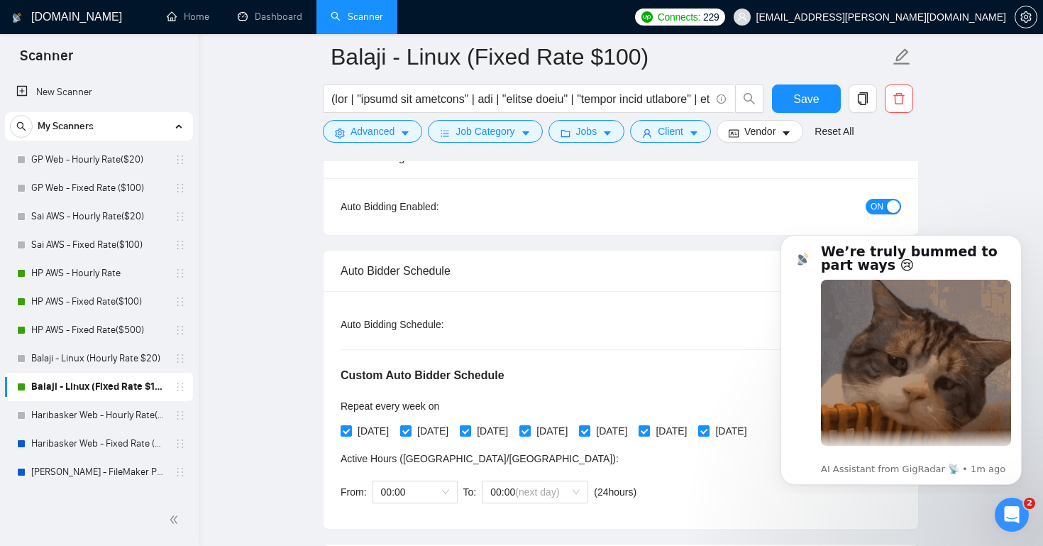
click at [883, 206] on span "ON" at bounding box center [877, 207] width 13 height 16
click at [815, 101] on span "Save" at bounding box center [806, 99] width 26 height 18
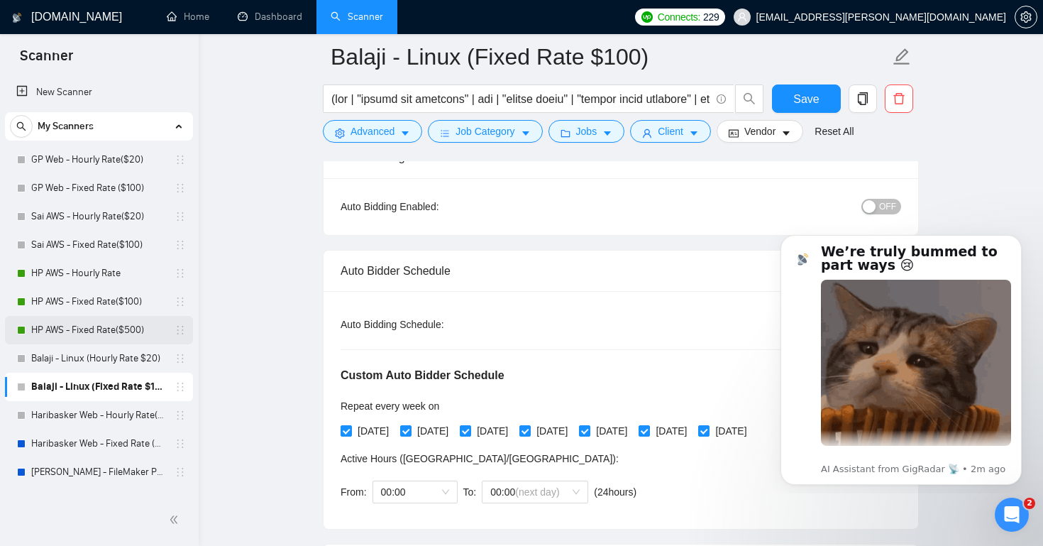
click at [120, 329] on link "HP AWS - Fixed Rate($500)" at bounding box center [98, 330] width 135 height 28
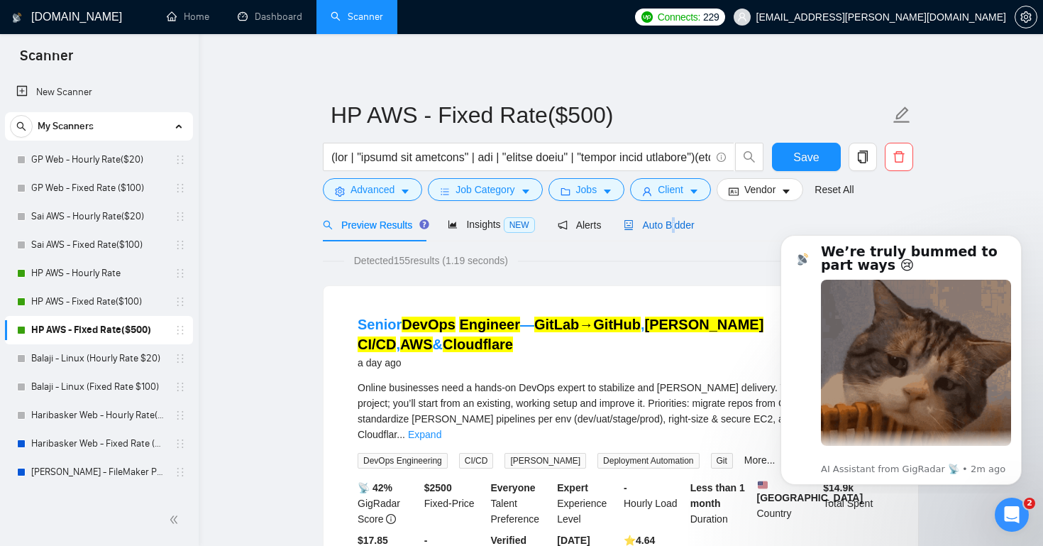
click at [678, 221] on span "Auto Bidder" at bounding box center [659, 224] width 70 height 11
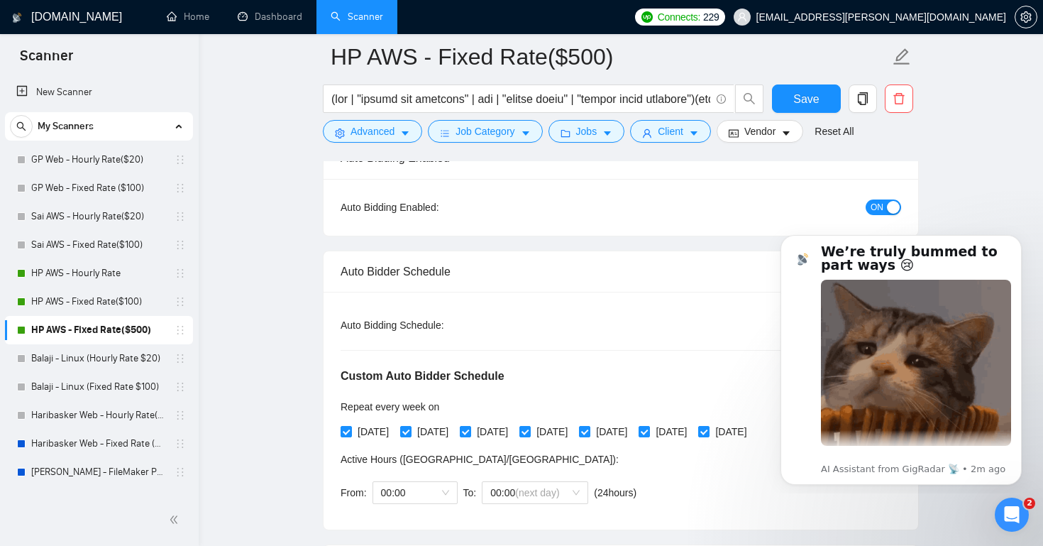
scroll to position [149, 0]
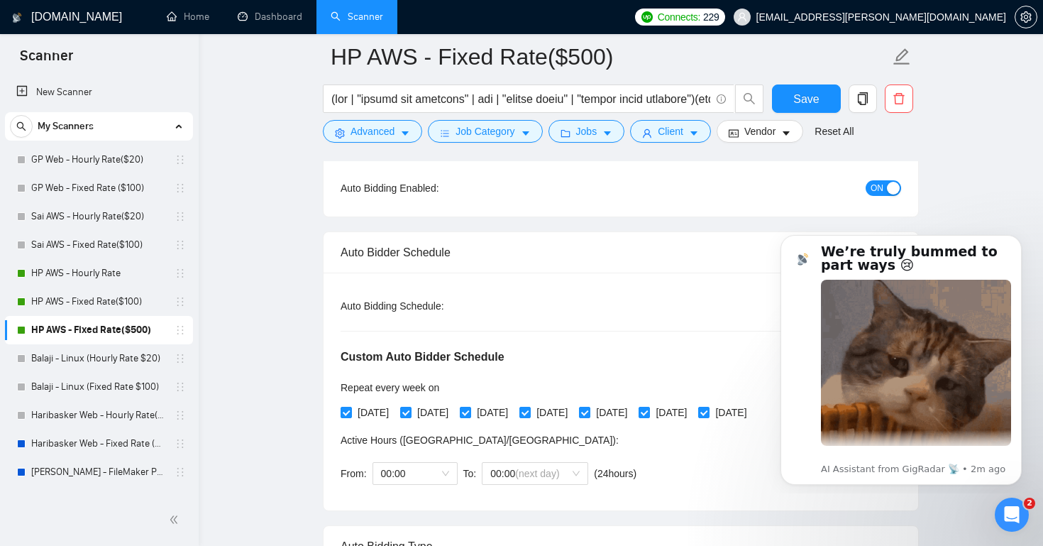
click at [876, 189] on span "ON" at bounding box center [877, 188] width 13 height 16
click at [803, 99] on span "Save" at bounding box center [806, 99] width 26 height 18
click at [65, 437] on link "Haribasker Web - Fixed Rate ($100)" at bounding box center [98, 443] width 135 height 28
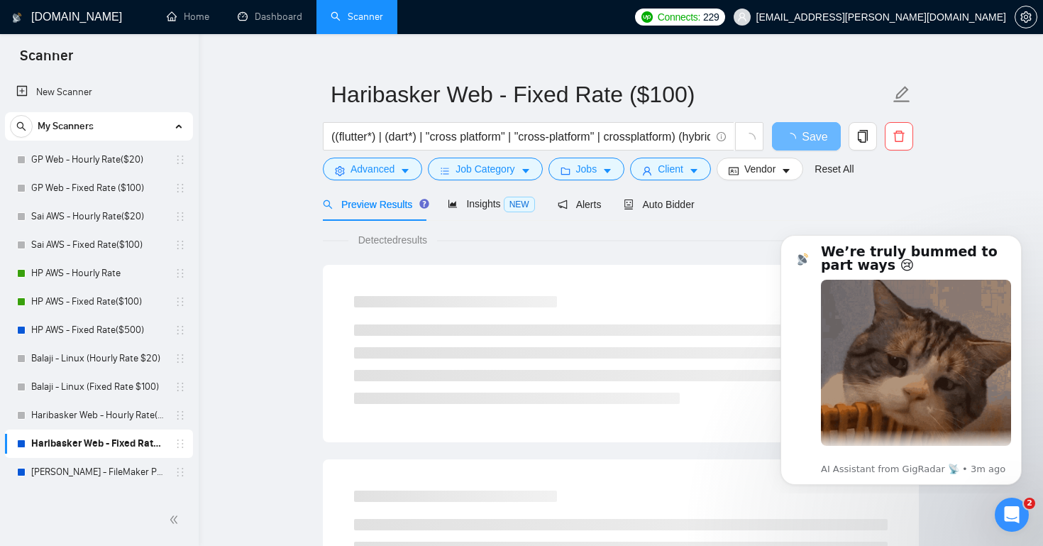
scroll to position [18, 0]
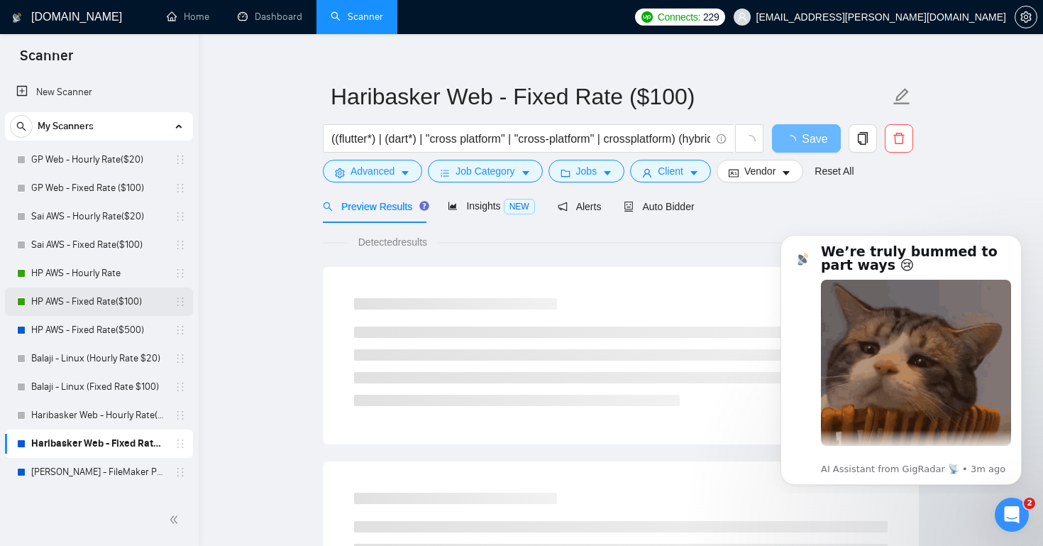
click at [119, 299] on link "HP AWS - Fixed Rate($100)" at bounding box center [98, 301] width 135 height 28
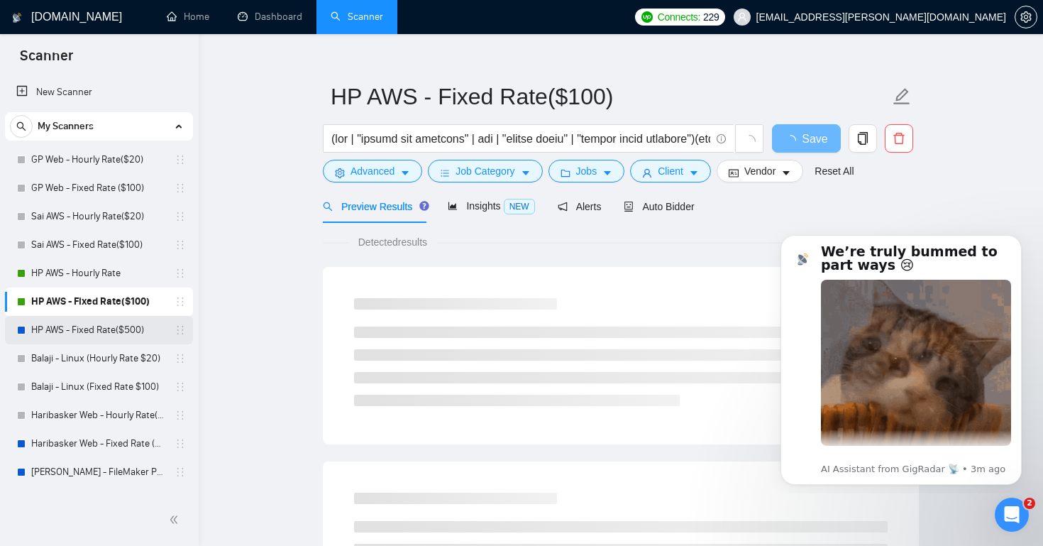
click at [116, 319] on link "HP AWS - Fixed Rate($500)" at bounding box center [98, 330] width 135 height 28
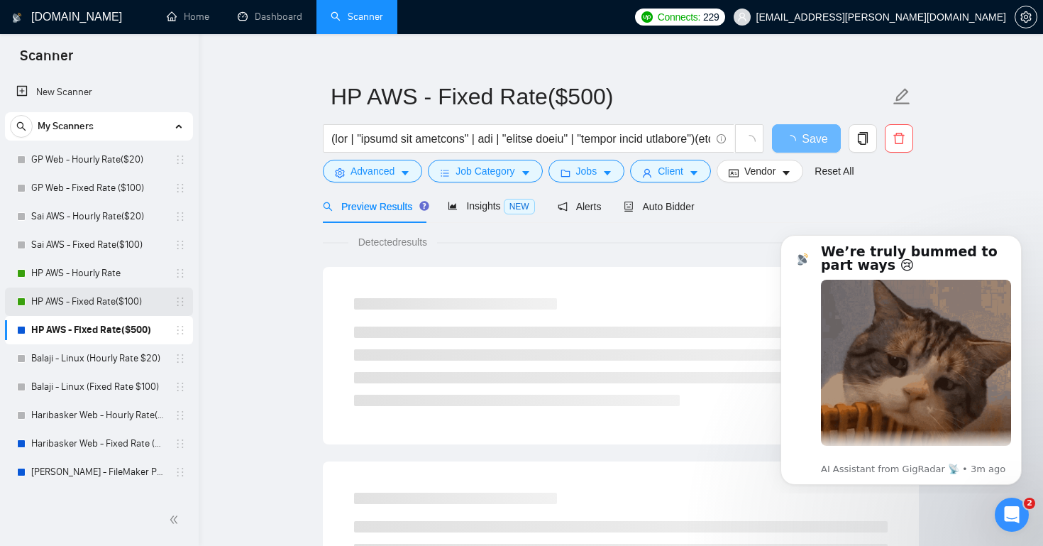
click at [121, 299] on link "HP AWS - Fixed Rate($100)" at bounding box center [98, 301] width 135 height 28
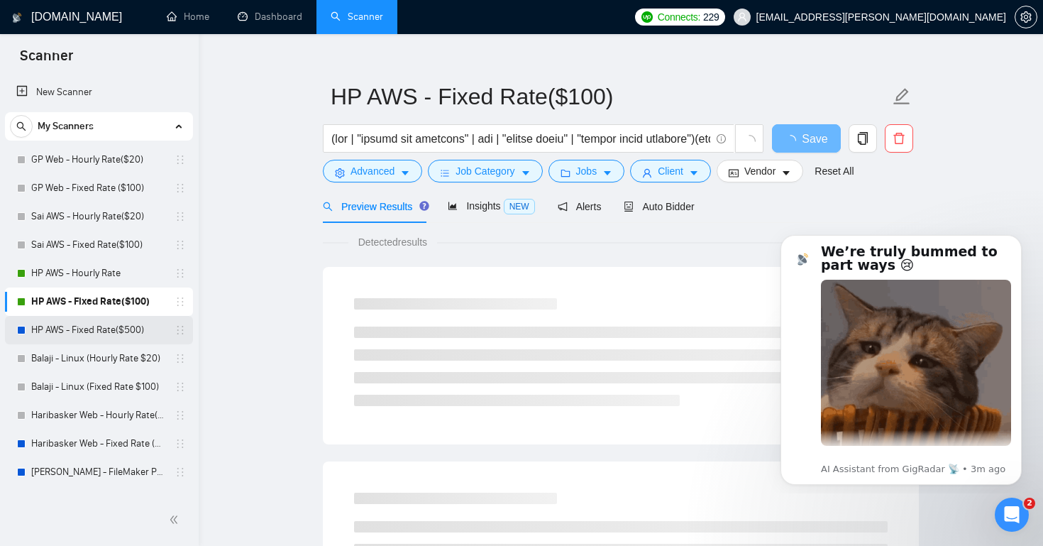
click at [111, 322] on link "HP AWS - Fixed Rate($500)" at bounding box center [98, 330] width 135 height 28
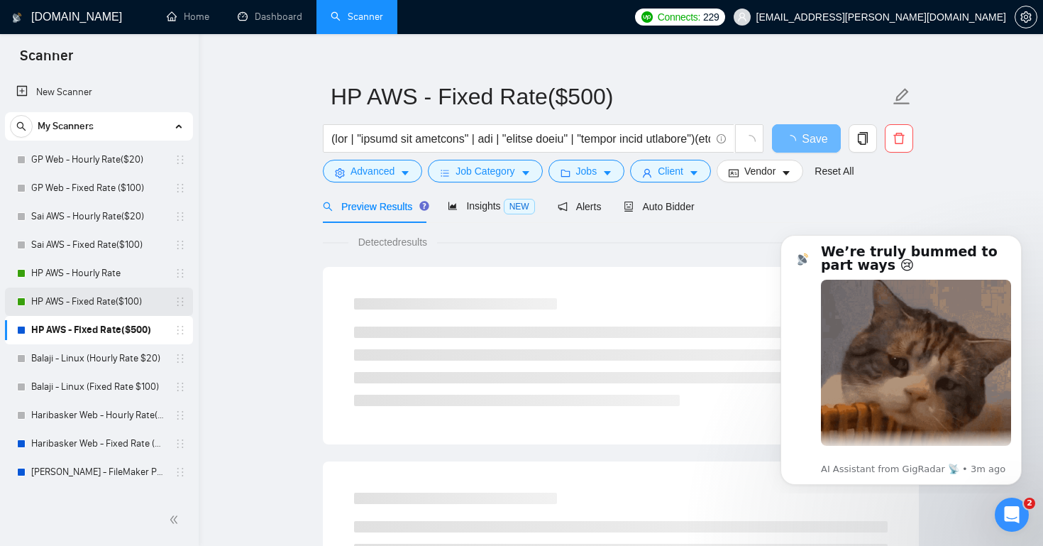
click at [125, 301] on link "HP AWS - Fixed Rate($100)" at bounding box center [98, 301] width 135 height 28
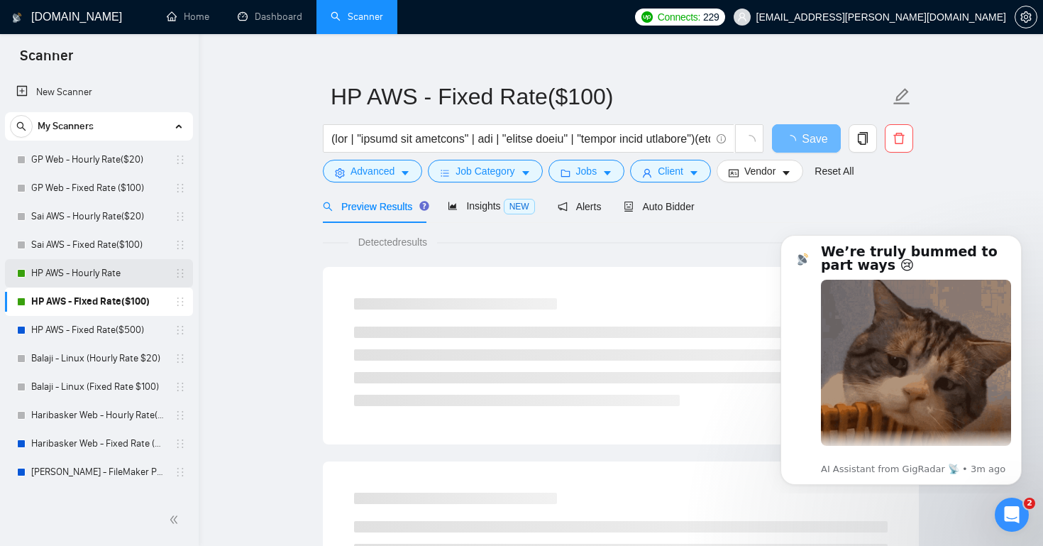
click at [97, 272] on link "HP AWS - Hourly Rate" at bounding box center [98, 273] width 135 height 28
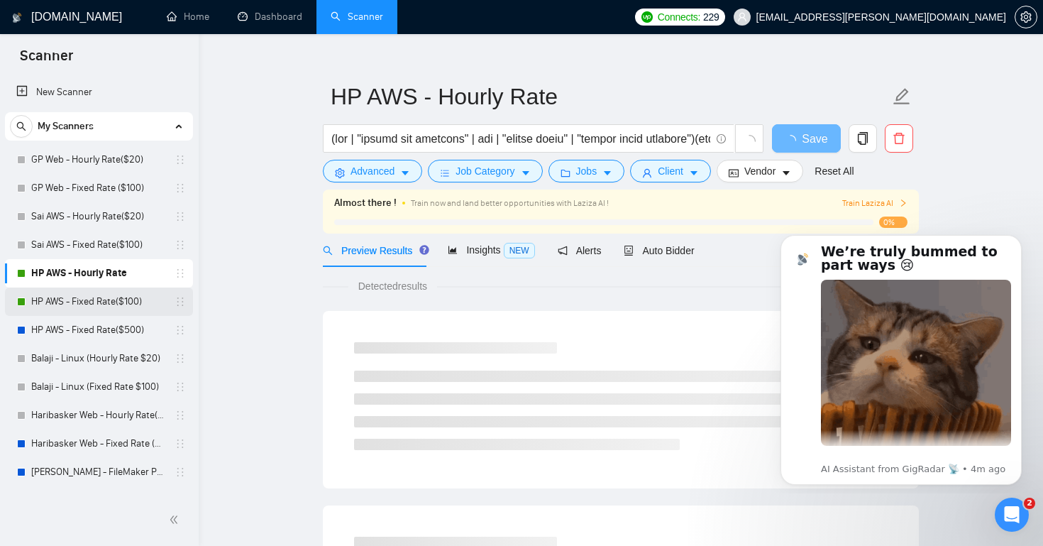
click at [125, 302] on link "HP AWS - Fixed Rate($100)" at bounding box center [98, 301] width 135 height 28
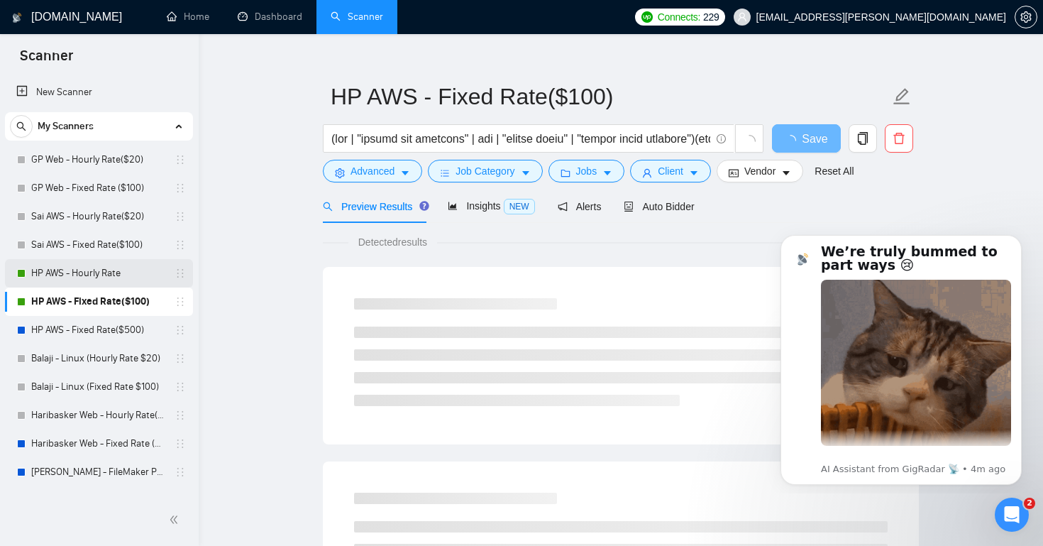
click at [106, 271] on link "HP AWS - Hourly Rate" at bounding box center [98, 273] width 135 height 28
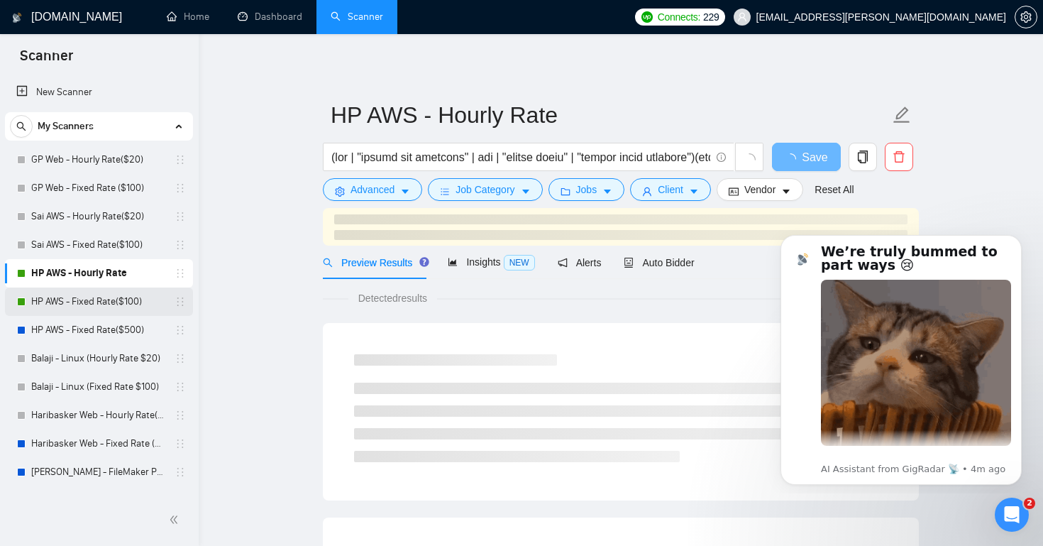
click at [94, 300] on link "HP AWS - Fixed Rate($100)" at bounding box center [98, 301] width 135 height 28
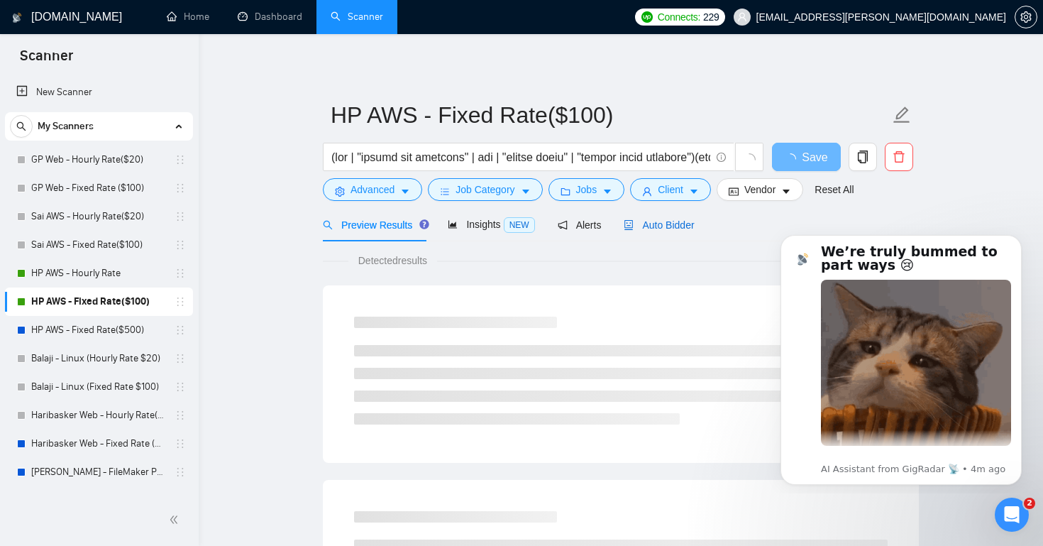
click at [666, 221] on span "Auto Bidder" at bounding box center [659, 224] width 70 height 11
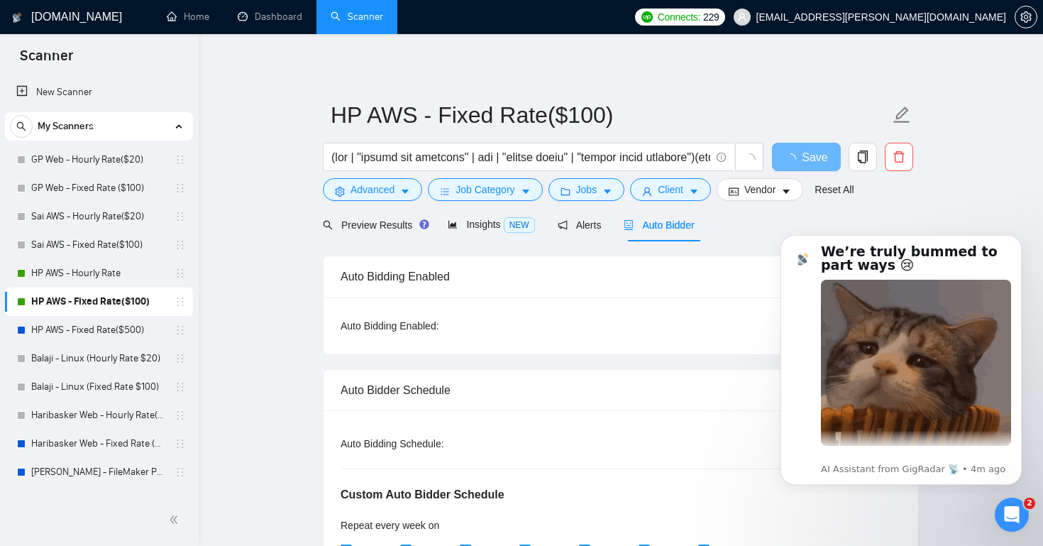
click at [70, 300] on link "HP AWS - Fixed Rate($100)" at bounding box center [98, 301] width 135 height 28
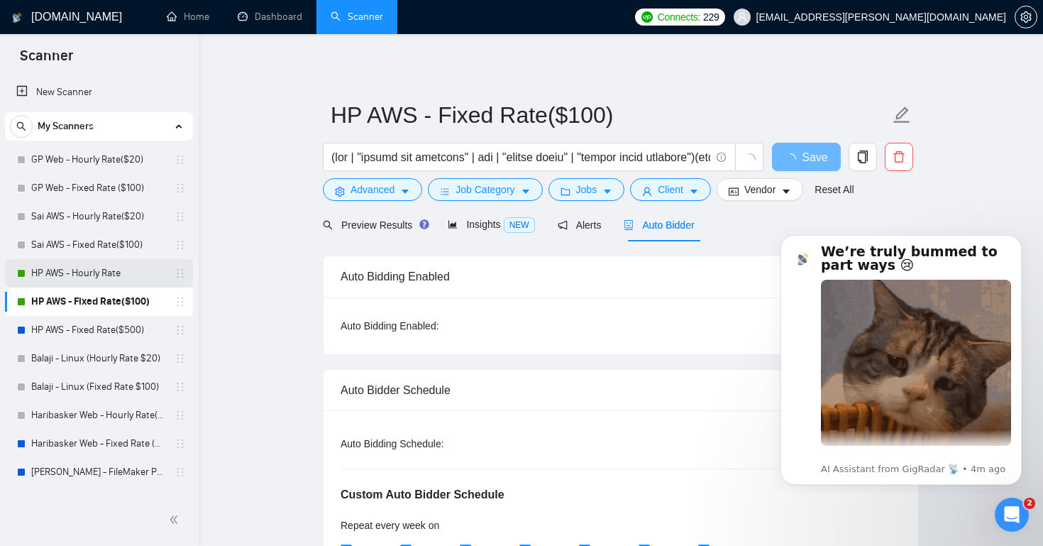
click at [90, 269] on link "HP AWS - Hourly Rate" at bounding box center [98, 273] width 135 height 28
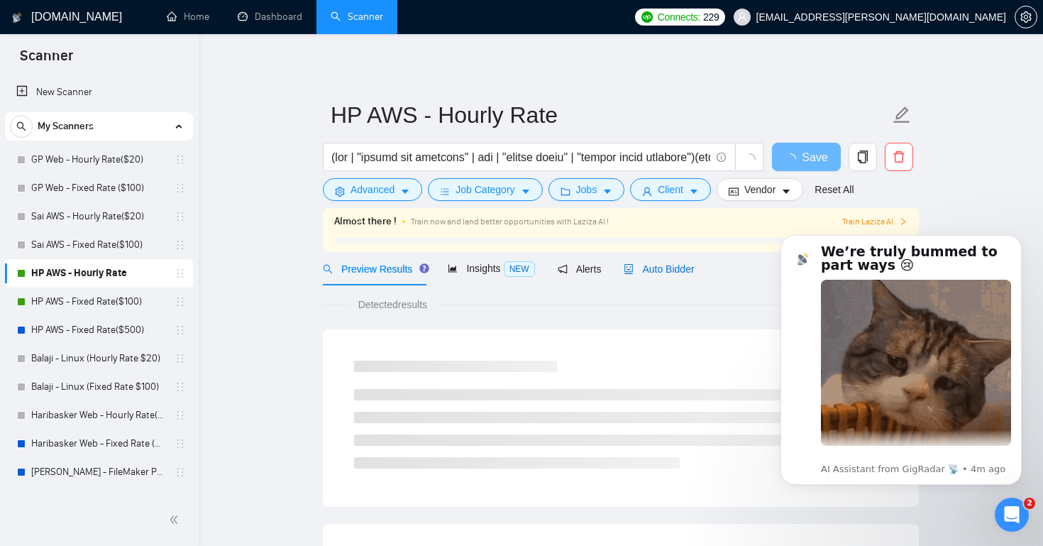
click at [671, 271] on span "Auto Bidder" at bounding box center [659, 268] width 70 height 11
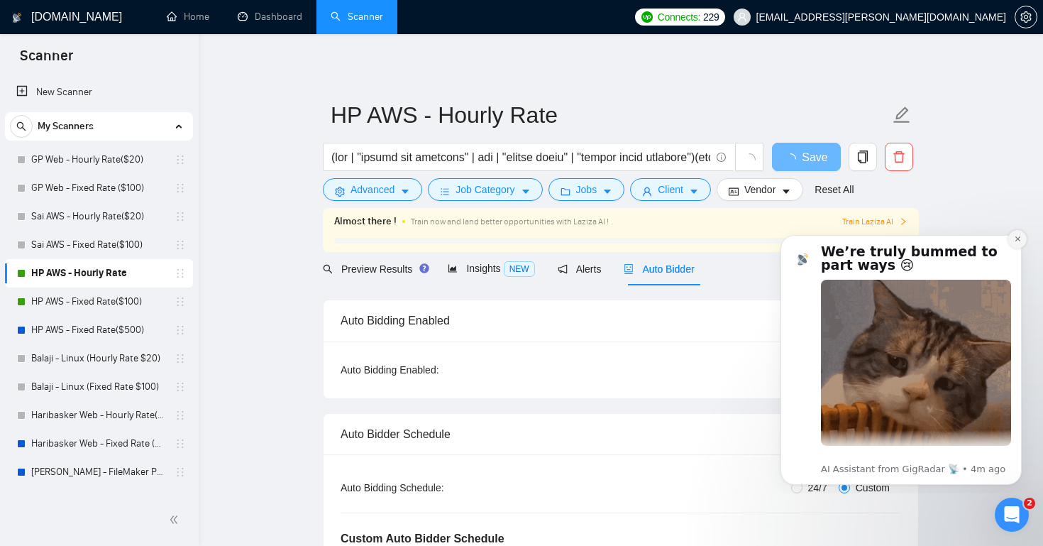
click at [1016, 238] on icon "Dismiss notification" at bounding box center [1018, 239] width 8 height 8
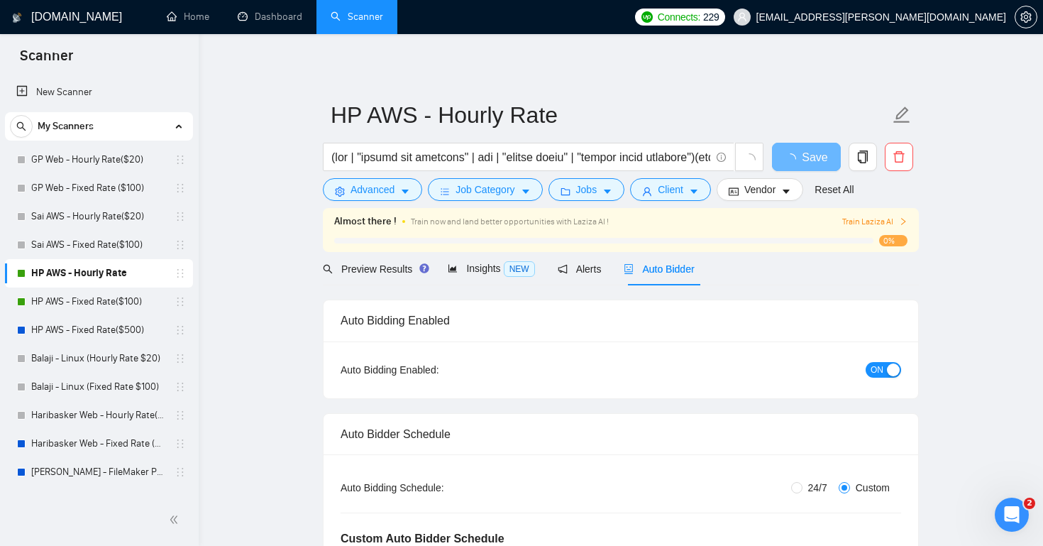
click at [882, 370] on span "ON" at bounding box center [877, 370] width 13 height 16
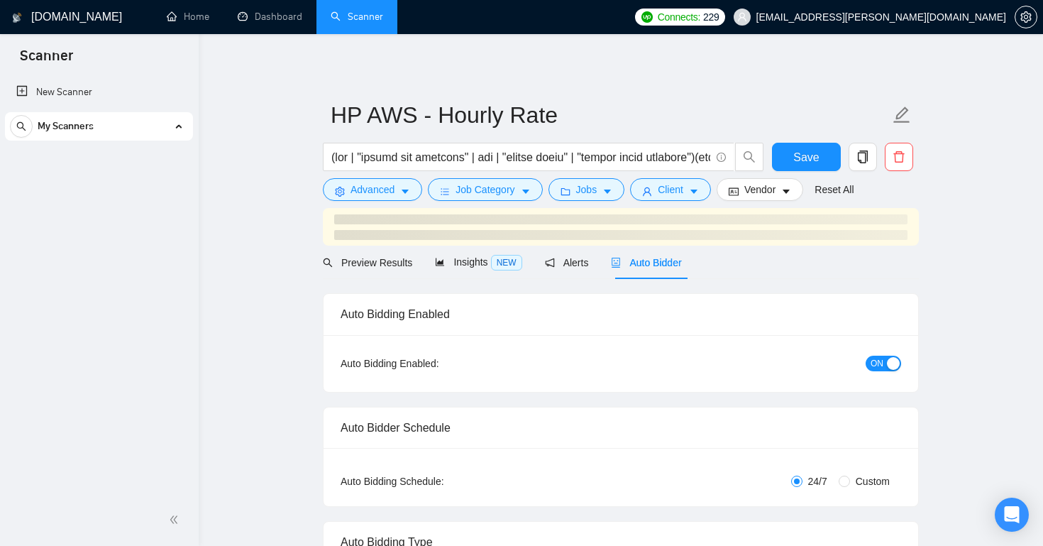
radio input "false"
radio input "true"
checkbox input "true"
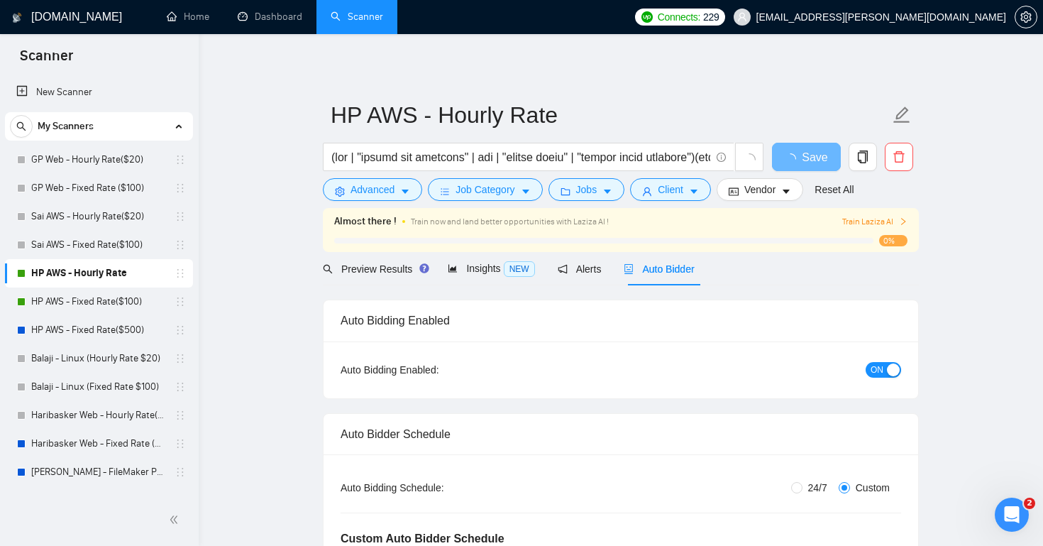
click at [876, 370] on span "ON" at bounding box center [877, 370] width 13 height 16
click at [874, 370] on div "button" at bounding box center [869, 369] width 13 height 13
click at [874, 370] on span "ON" at bounding box center [877, 370] width 13 height 16
click at [84, 324] on link "HP AWS - Fixed Rate($500)" at bounding box center [98, 330] width 135 height 28
click at [99, 298] on link "HP AWS - Fixed Rate($100)" at bounding box center [98, 301] width 135 height 28
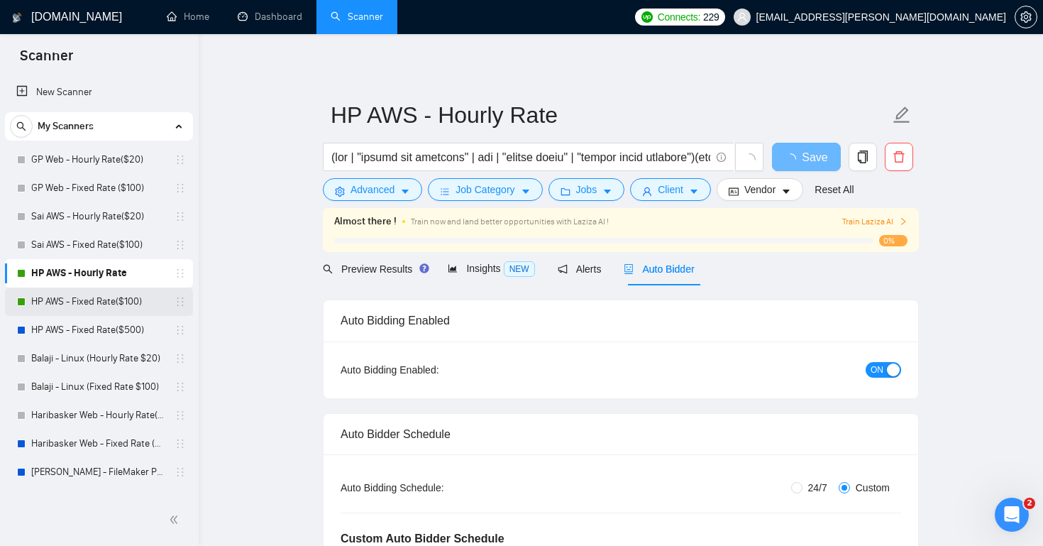
click at [82, 297] on link "HP AWS - Fixed Rate($100)" at bounding box center [98, 301] width 135 height 28
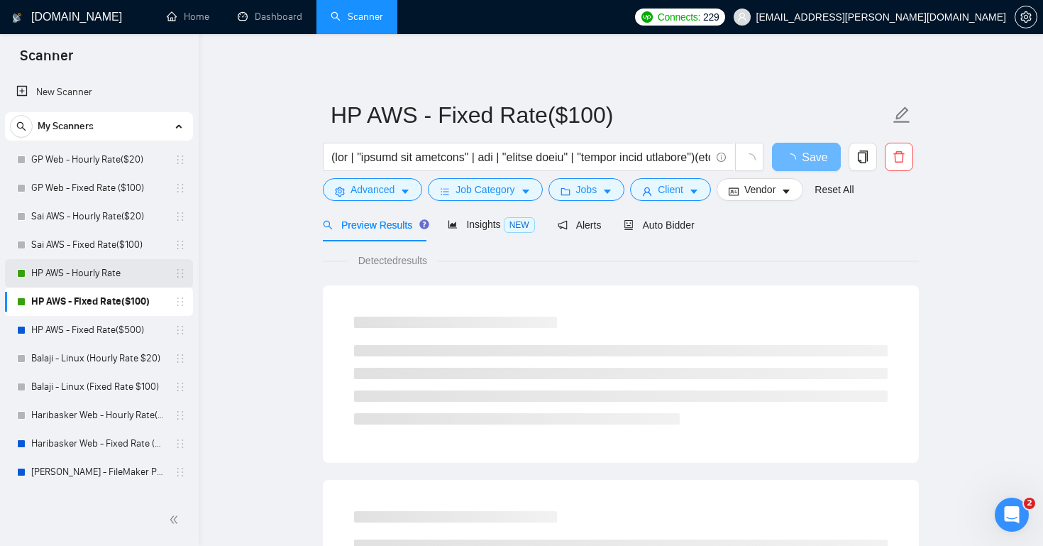
click at [114, 273] on link "HP AWS - Hourly Rate" at bounding box center [98, 273] width 135 height 28
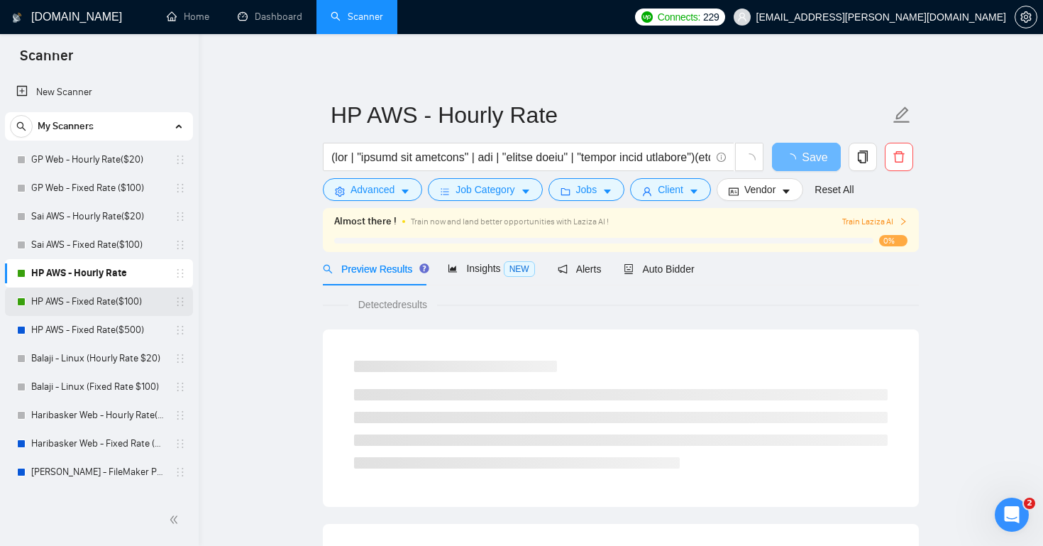
click at [112, 299] on link "HP AWS - Fixed Rate($100)" at bounding box center [98, 301] width 135 height 28
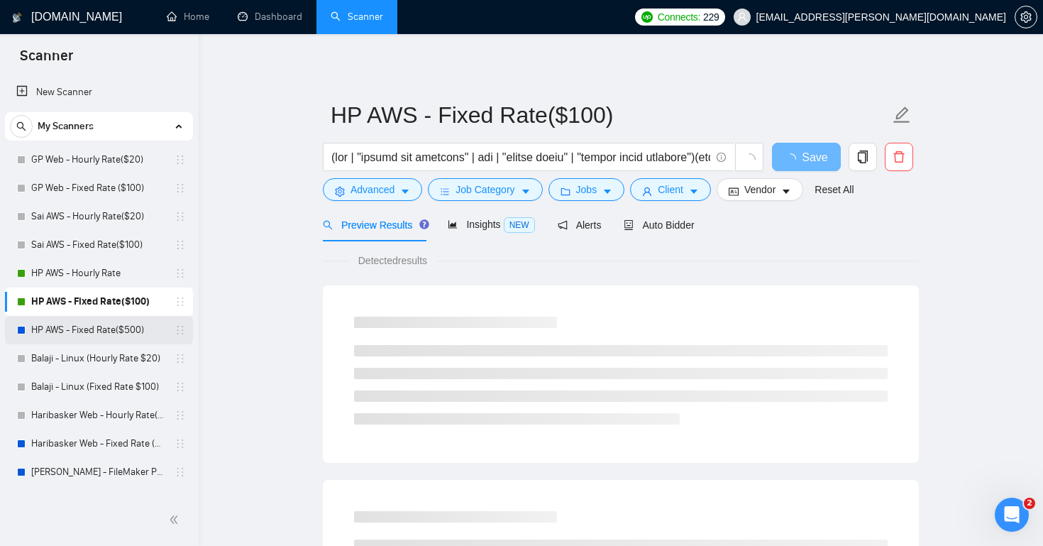
click at [107, 325] on link "HP AWS - Fixed Rate($500)" at bounding box center [98, 330] width 135 height 28
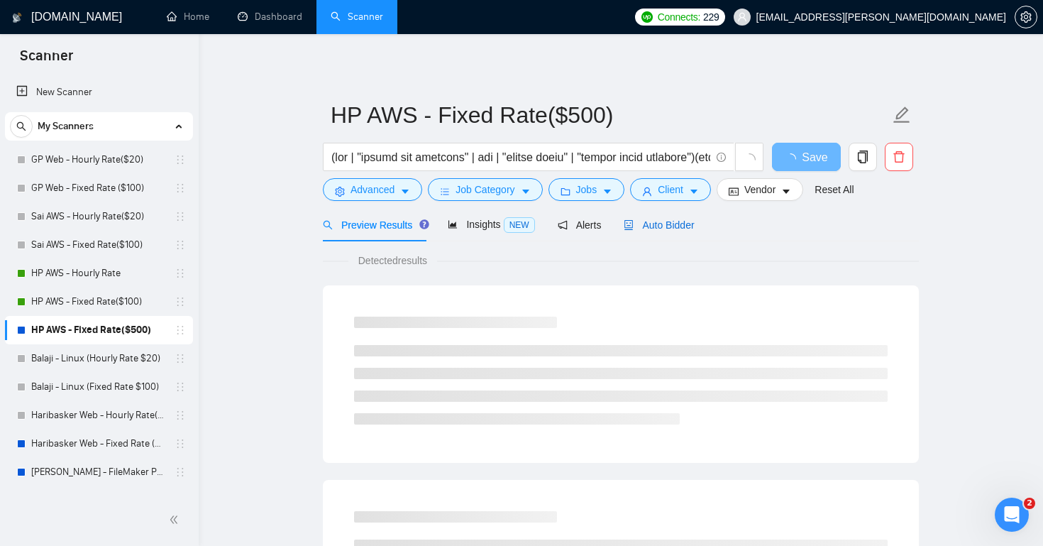
click at [669, 219] on span "Auto Bidder" at bounding box center [659, 224] width 70 height 11
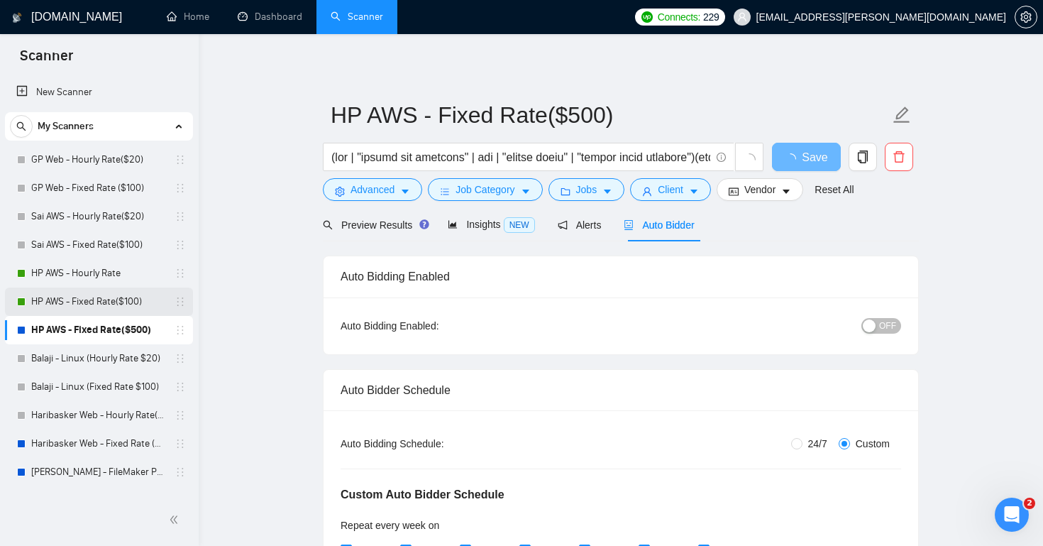
click at [130, 302] on link "HP AWS - Fixed Rate($100)" at bounding box center [98, 301] width 135 height 28
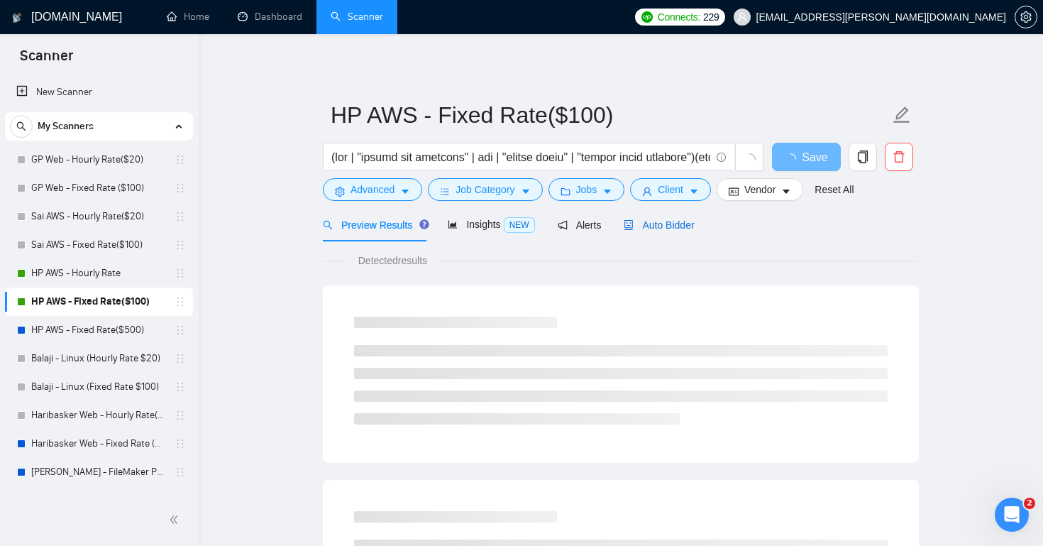
click at [669, 229] on span "Auto Bidder" at bounding box center [659, 224] width 70 height 11
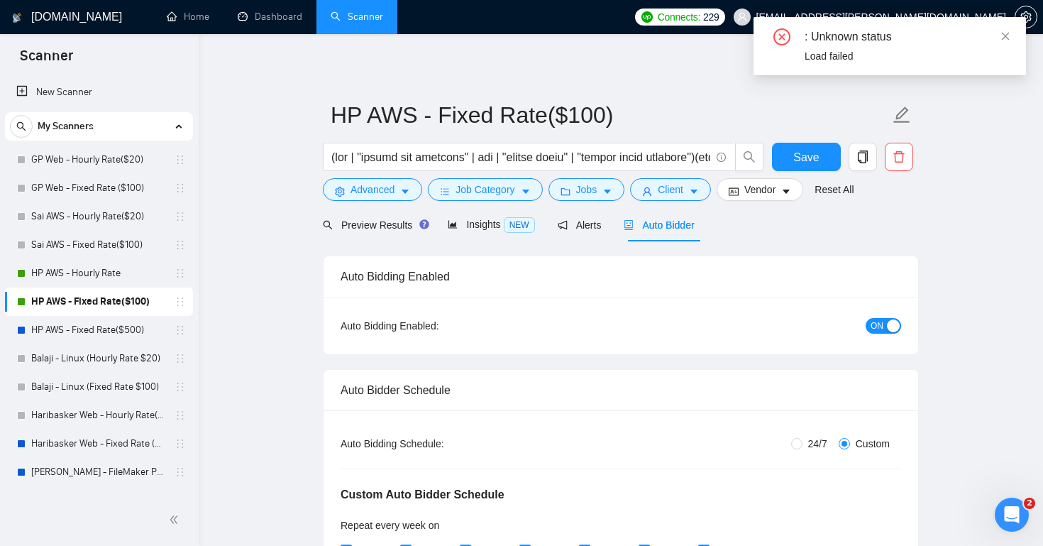
click at [881, 324] on span "ON" at bounding box center [877, 326] width 13 height 16
click at [803, 155] on span "Save" at bounding box center [806, 157] width 26 height 18
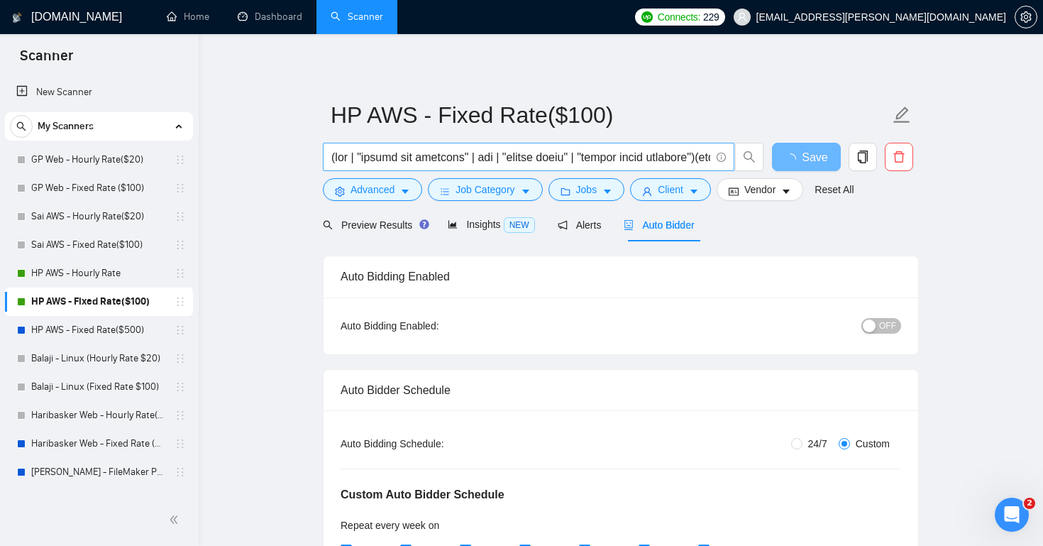
click at [643, 152] on input "text" at bounding box center [520, 157] width 379 height 18
click at [126, 297] on link "HP AWS - Fixed Rate($100)" at bounding box center [98, 301] width 135 height 28
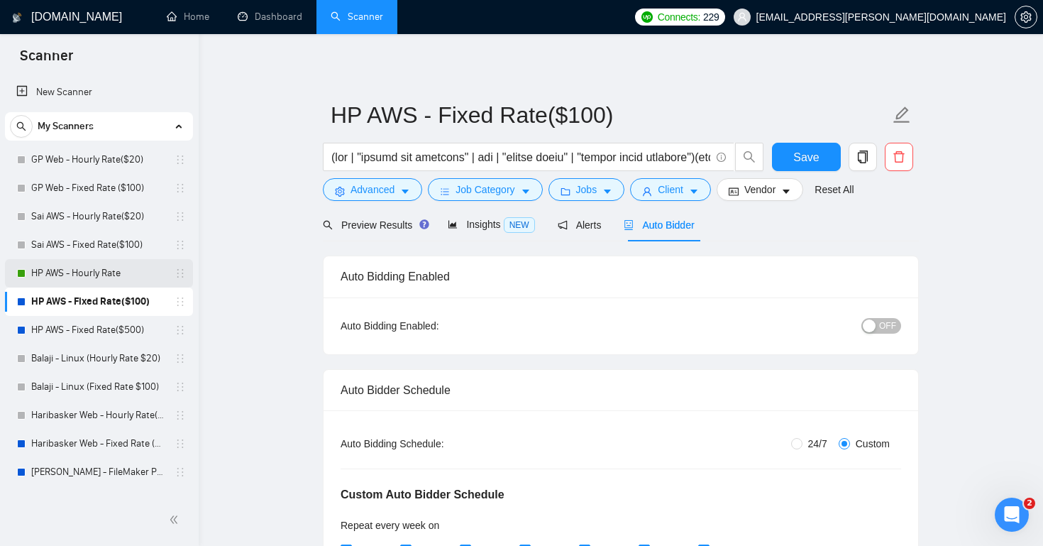
click at [84, 275] on link "HP AWS - Hourly Rate" at bounding box center [98, 273] width 135 height 28
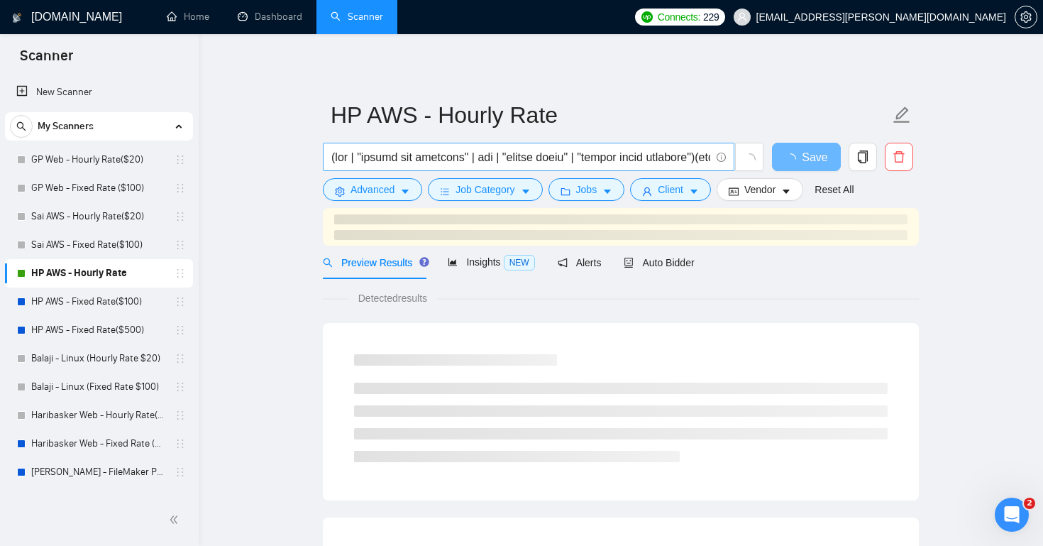
click at [554, 153] on input "text" at bounding box center [520, 157] width 379 height 18
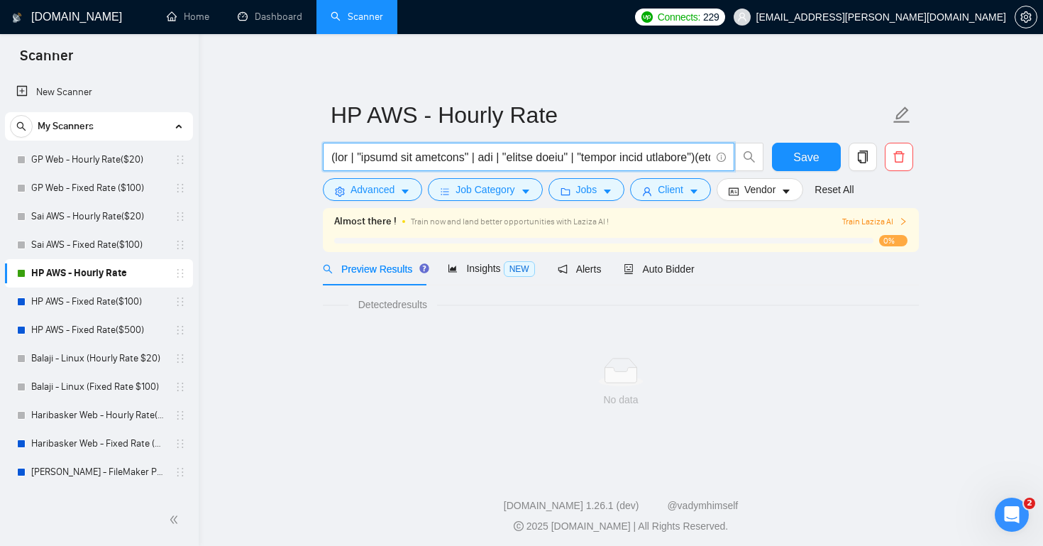
click at [106, 271] on link "HP AWS - Hourly Rate" at bounding box center [98, 273] width 135 height 28
click at [114, 294] on link "HP AWS - Fixed Rate($100)" at bounding box center [98, 301] width 135 height 28
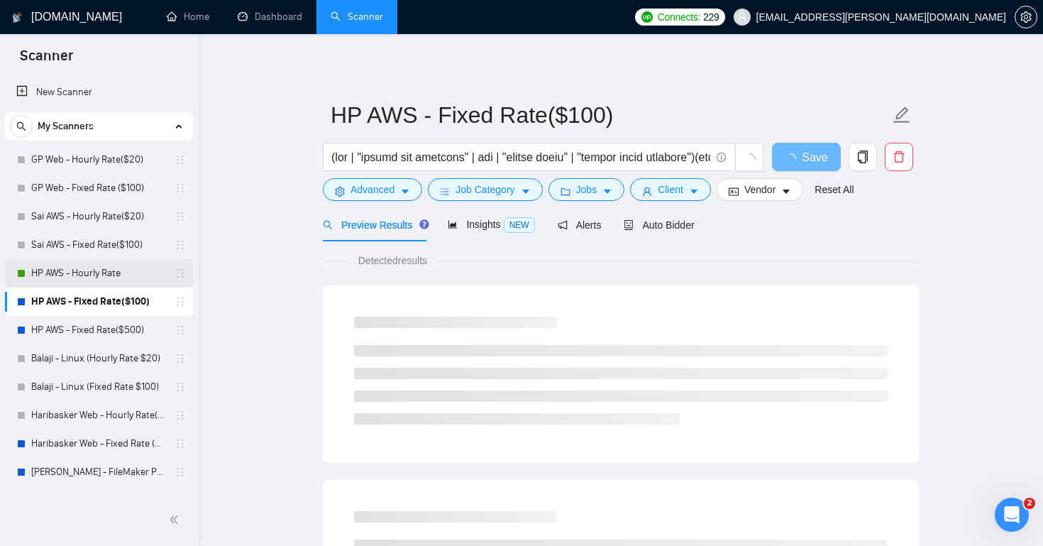
click at [119, 273] on link "HP AWS - Hourly Rate" at bounding box center [98, 273] width 135 height 28
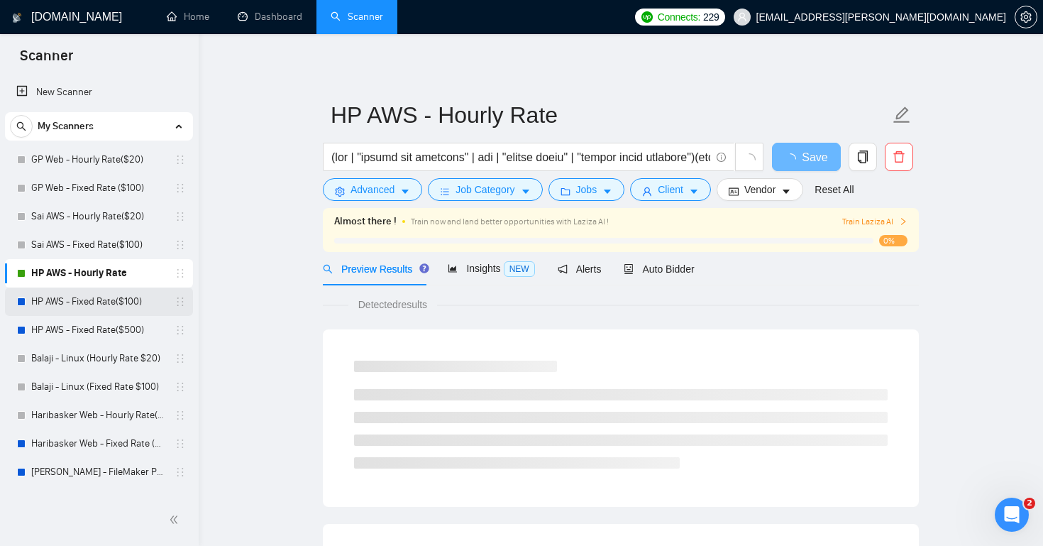
click at [119, 295] on link "HP AWS - Fixed Rate($100)" at bounding box center [98, 301] width 135 height 28
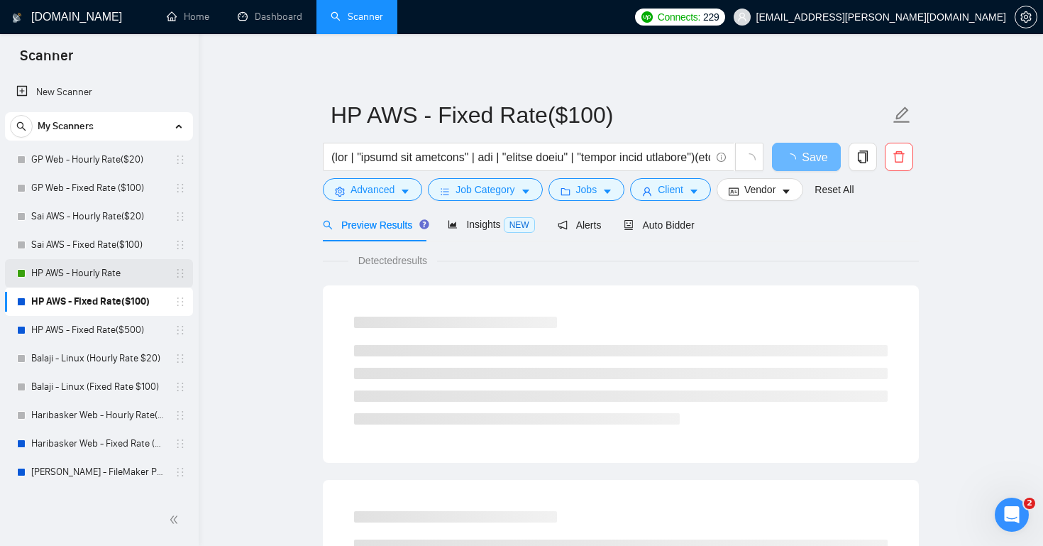
click at [109, 276] on link "HP AWS - Hourly Rate" at bounding box center [98, 273] width 135 height 28
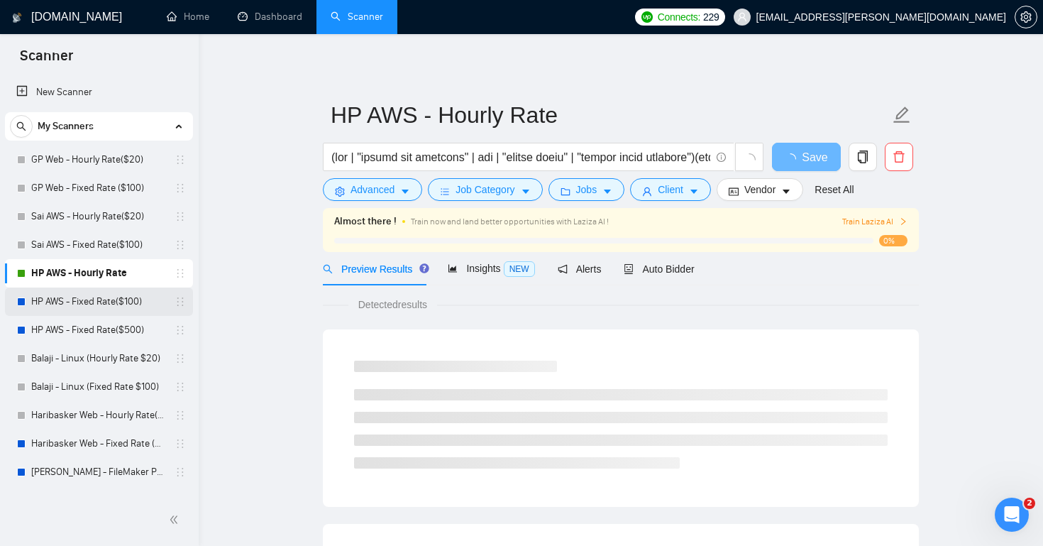
click at [136, 303] on link "HP AWS - Fixed Rate($100)" at bounding box center [98, 301] width 135 height 28
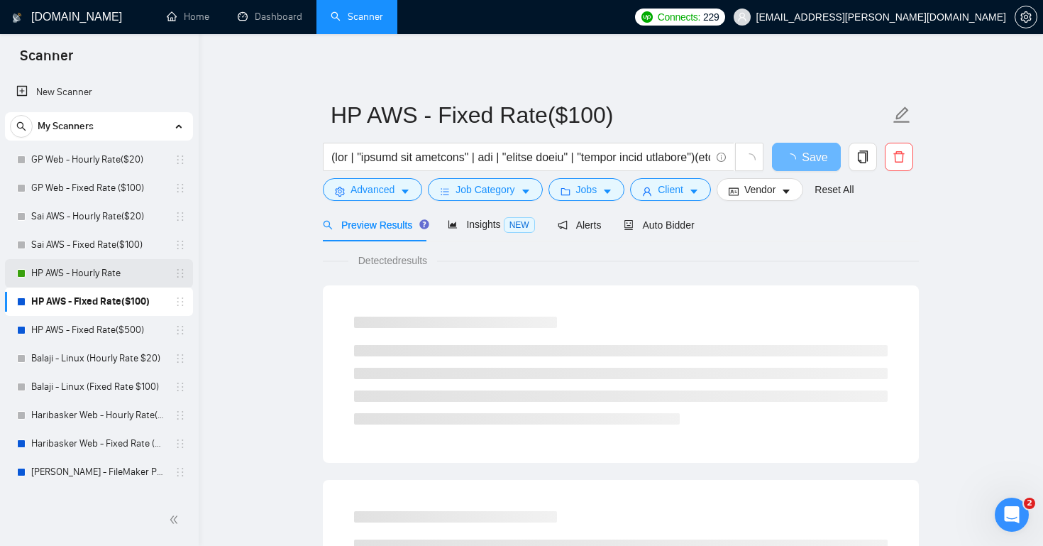
click at [111, 275] on link "HP AWS - Hourly Rate" at bounding box center [98, 273] width 135 height 28
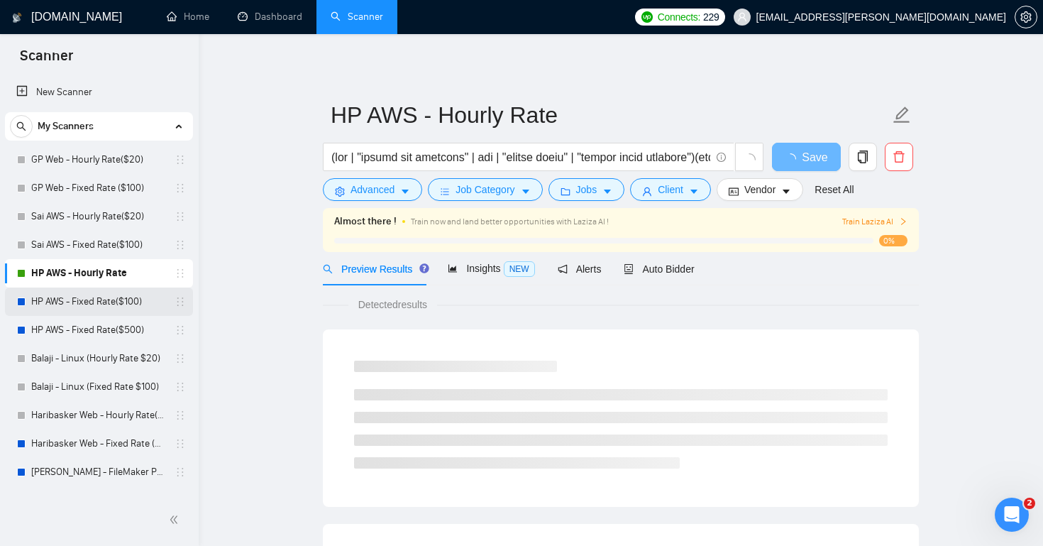
click at [111, 295] on link "HP AWS - Fixed Rate($100)" at bounding box center [98, 301] width 135 height 28
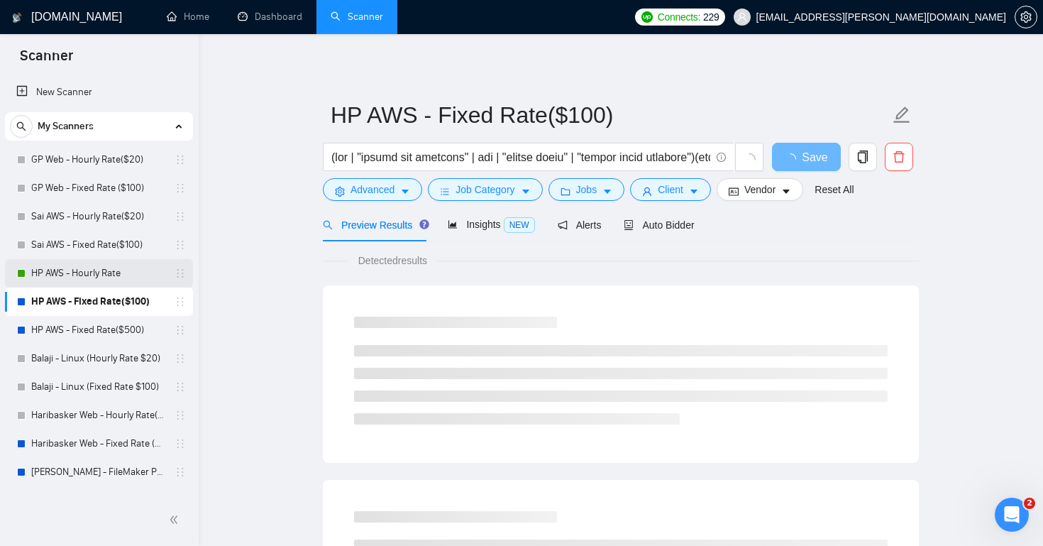
click at [96, 279] on link "HP AWS - Hourly Rate" at bounding box center [98, 273] width 135 height 28
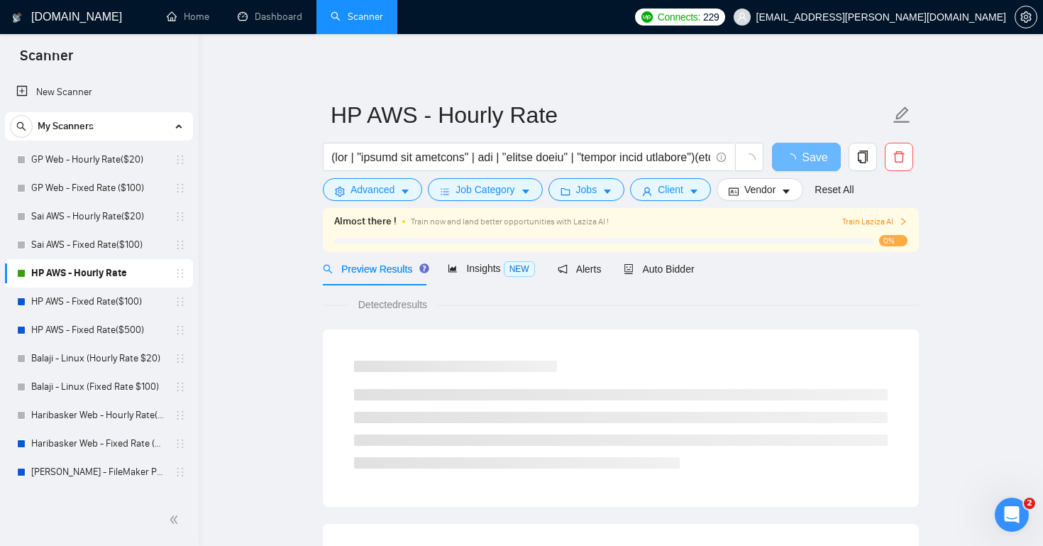
click at [106, 268] on link "HP AWS - Hourly Rate" at bounding box center [98, 273] width 135 height 28
click at [97, 296] on link "HP AWS - Fixed Rate($100)" at bounding box center [98, 301] width 135 height 28
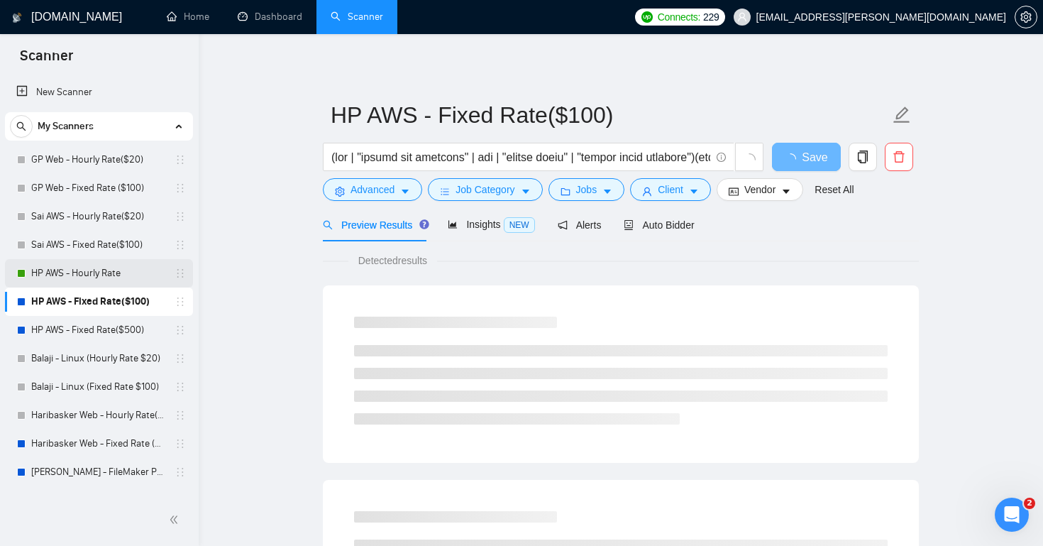
click at [94, 275] on link "HP AWS - Hourly Rate" at bounding box center [98, 273] width 135 height 28
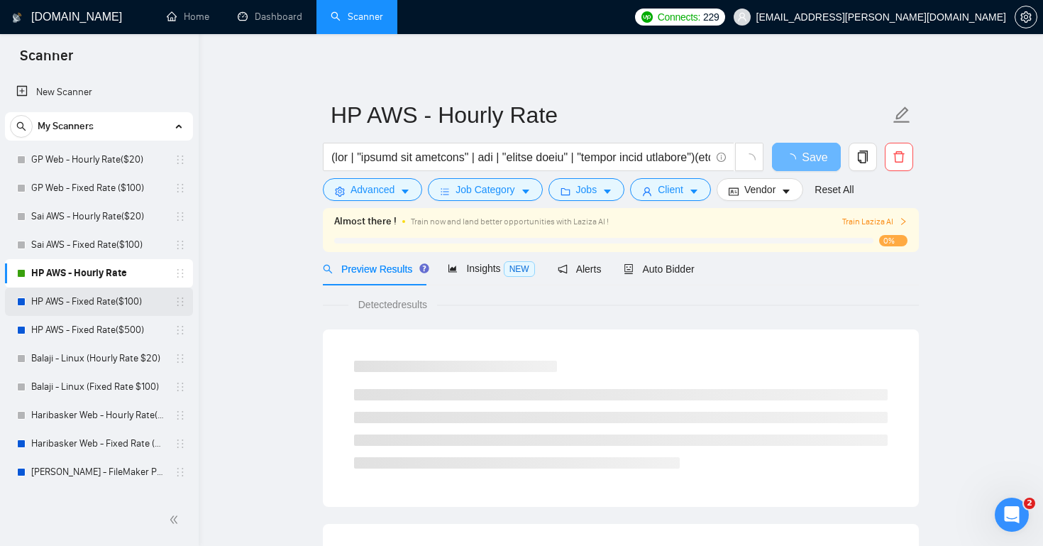
click at [90, 297] on link "HP AWS - Fixed Rate($100)" at bounding box center [98, 301] width 135 height 28
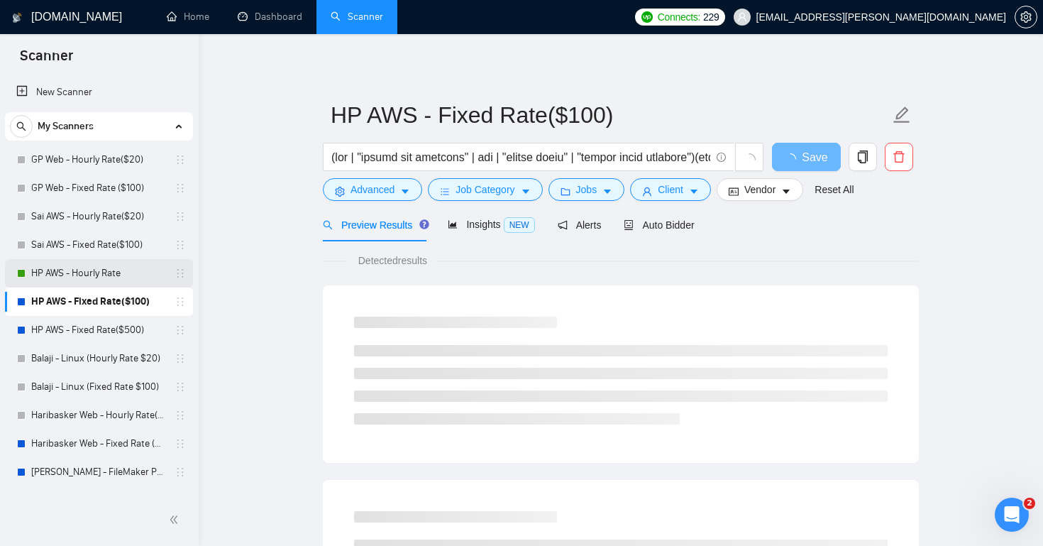
click at [114, 276] on link "HP AWS - Hourly Rate" at bounding box center [98, 273] width 135 height 28
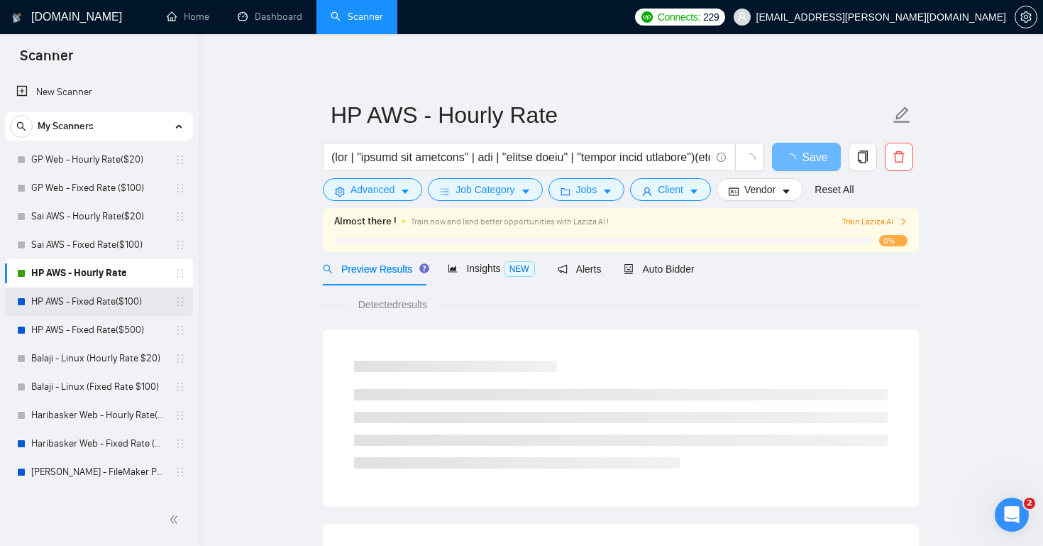
click at [115, 297] on link "HP AWS - Fixed Rate($100)" at bounding box center [98, 301] width 135 height 28
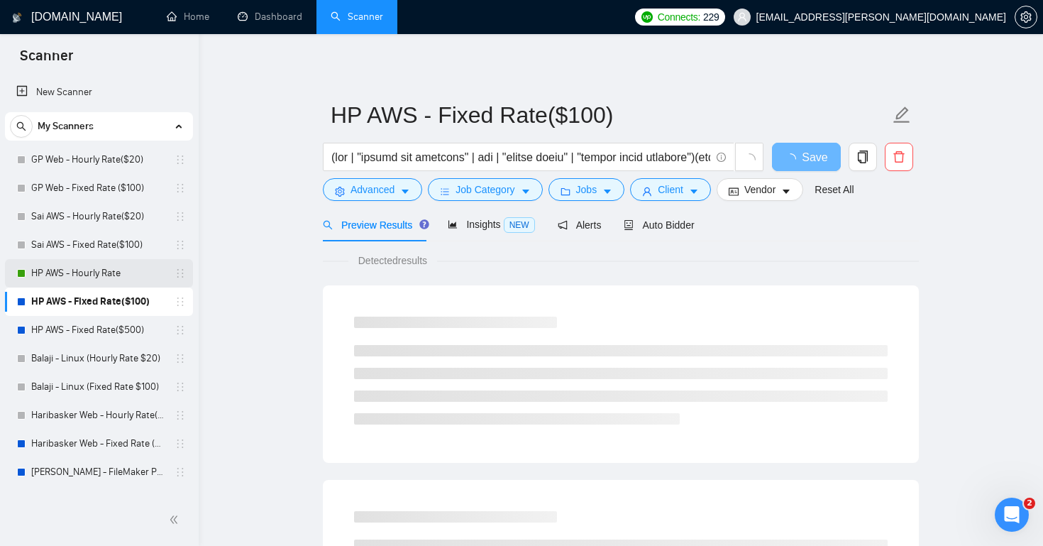
click at [104, 270] on link "HP AWS - Hourly Rate" at bounding box center [98, 273] width 135 height 28
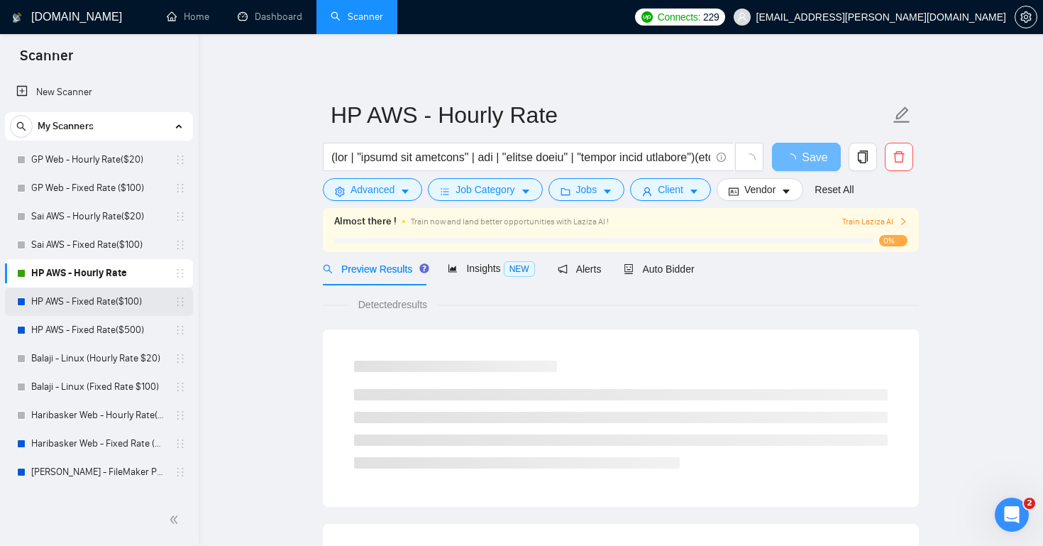
click at [109, 299] on link "HP AWS - Fixed Rate($100)" at bounding box center [98, 301] width 135 height 28
